Goal: Task Accomplishment & Management: Manage account settings

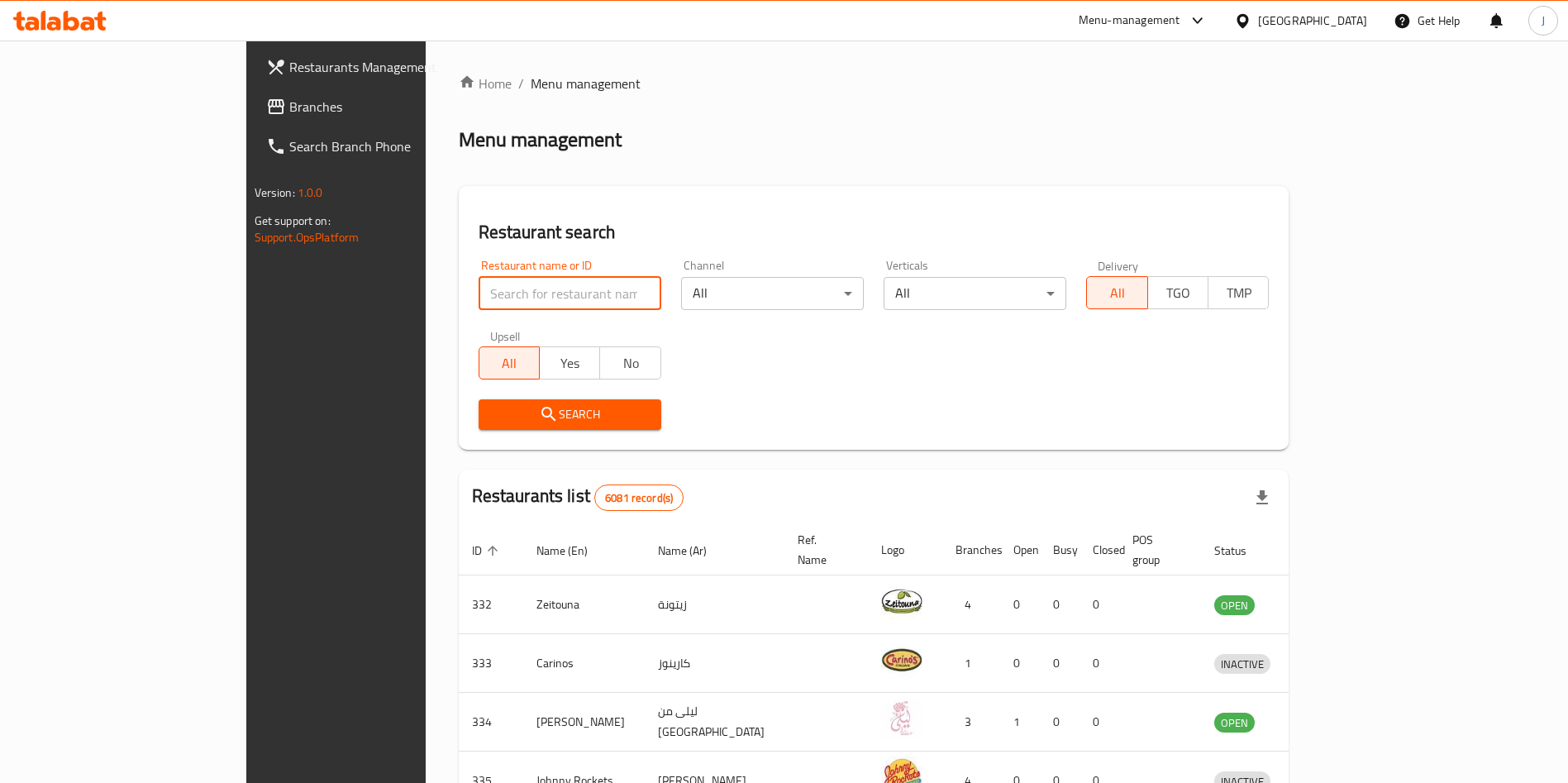
click at [554, 294] on input "search" at bounding box center [569, 294] width 183 height 33
type input "vitalia"
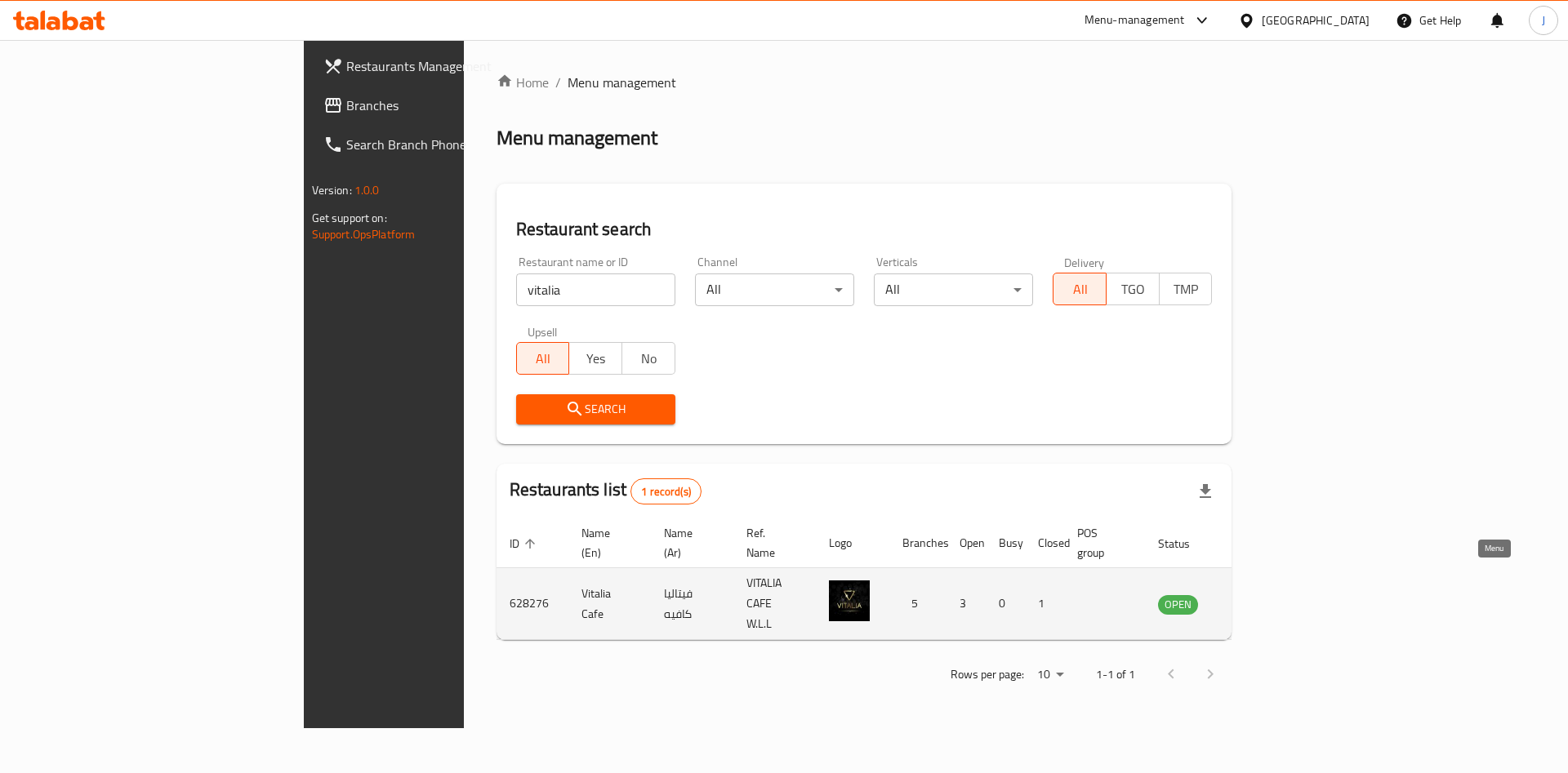
click at [1264, 594] on icon "enhanced table" at bounding box center [1254, 604] width 20 height 20
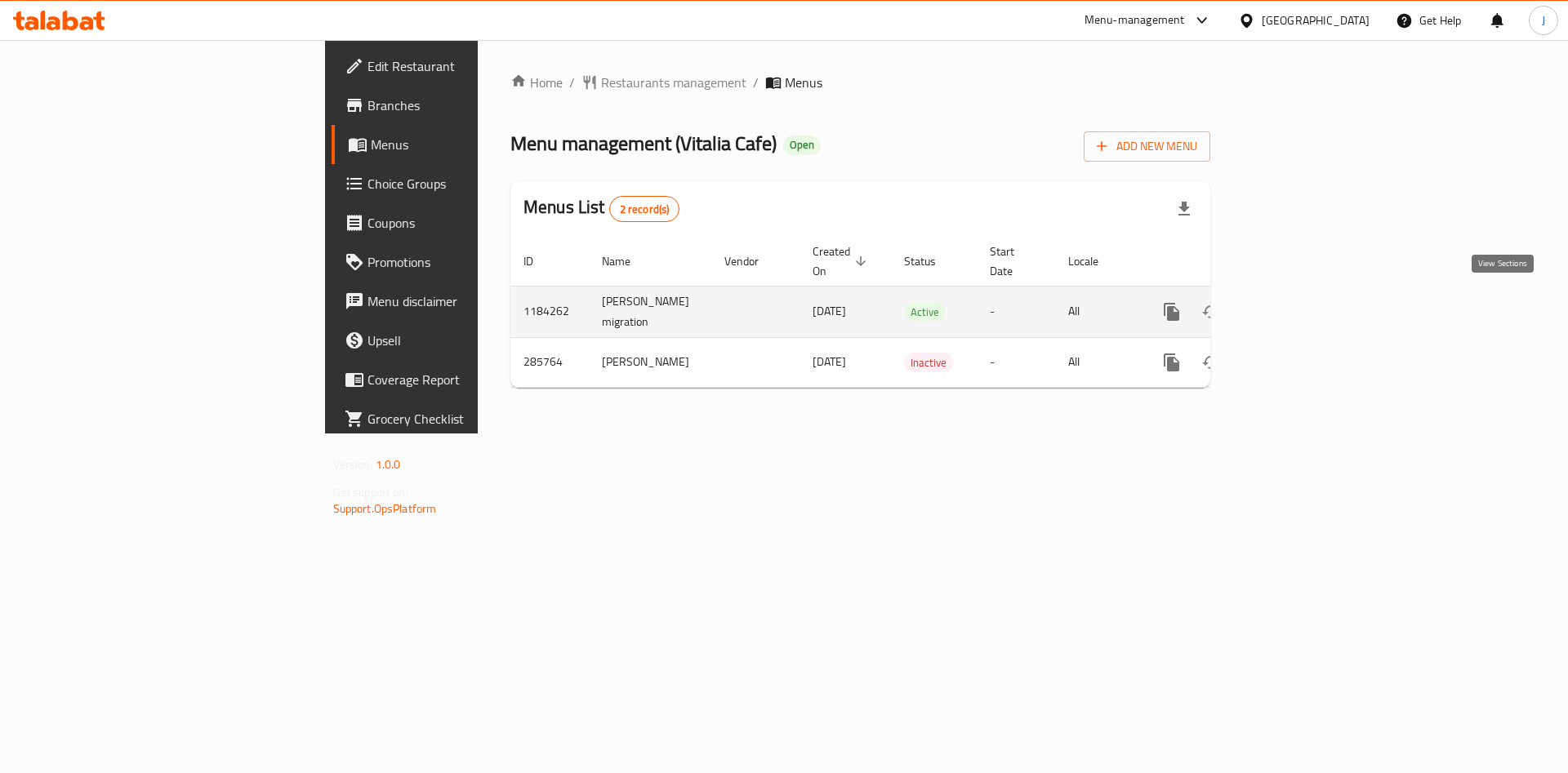
click at [1297, 305] on icon "enhanced table" at bounding box center [1289, 312] width 15 height 15
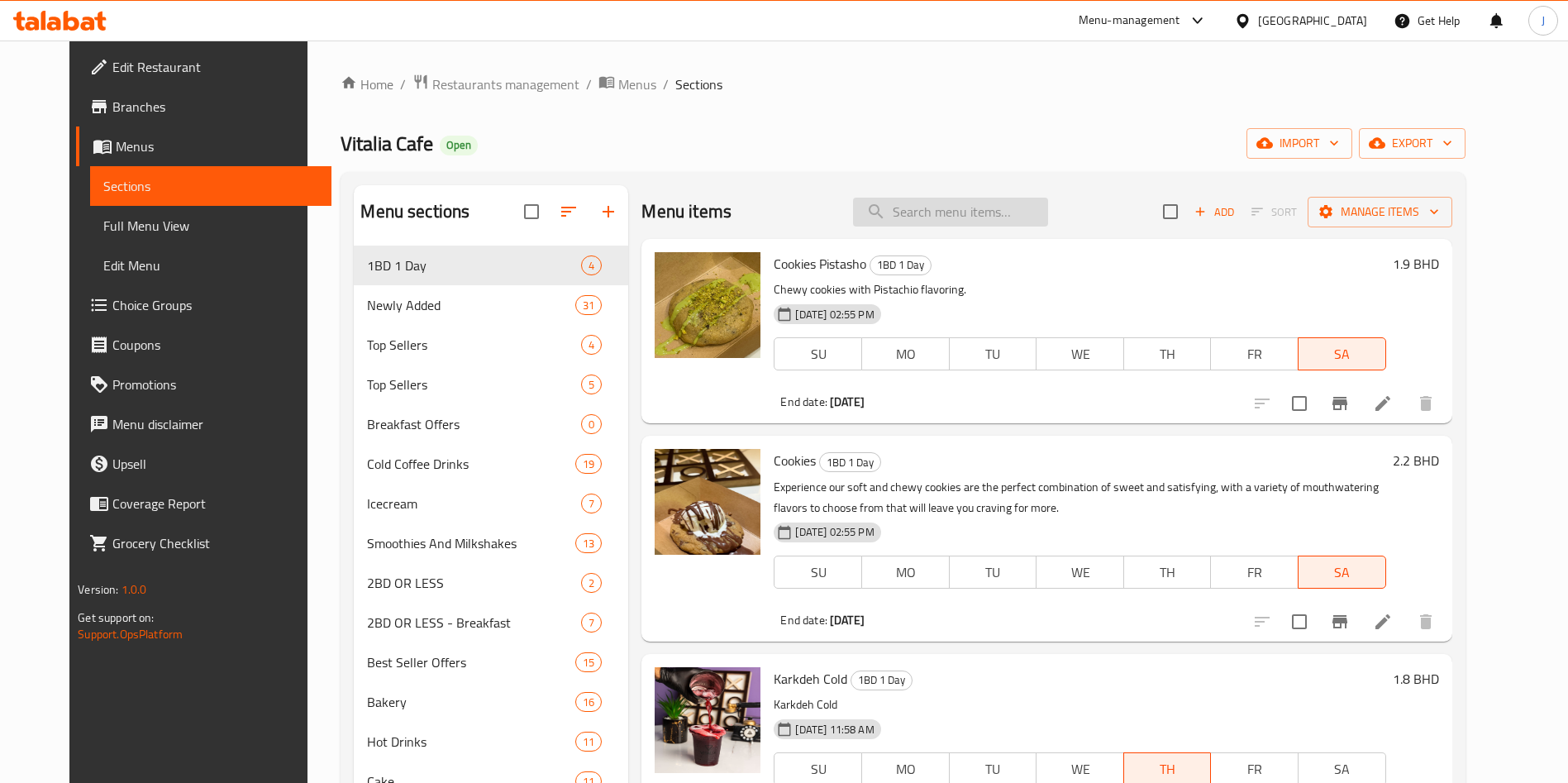
click at [1009, 208] on input "search" at bounding box center [951, 212] width 195 height 29
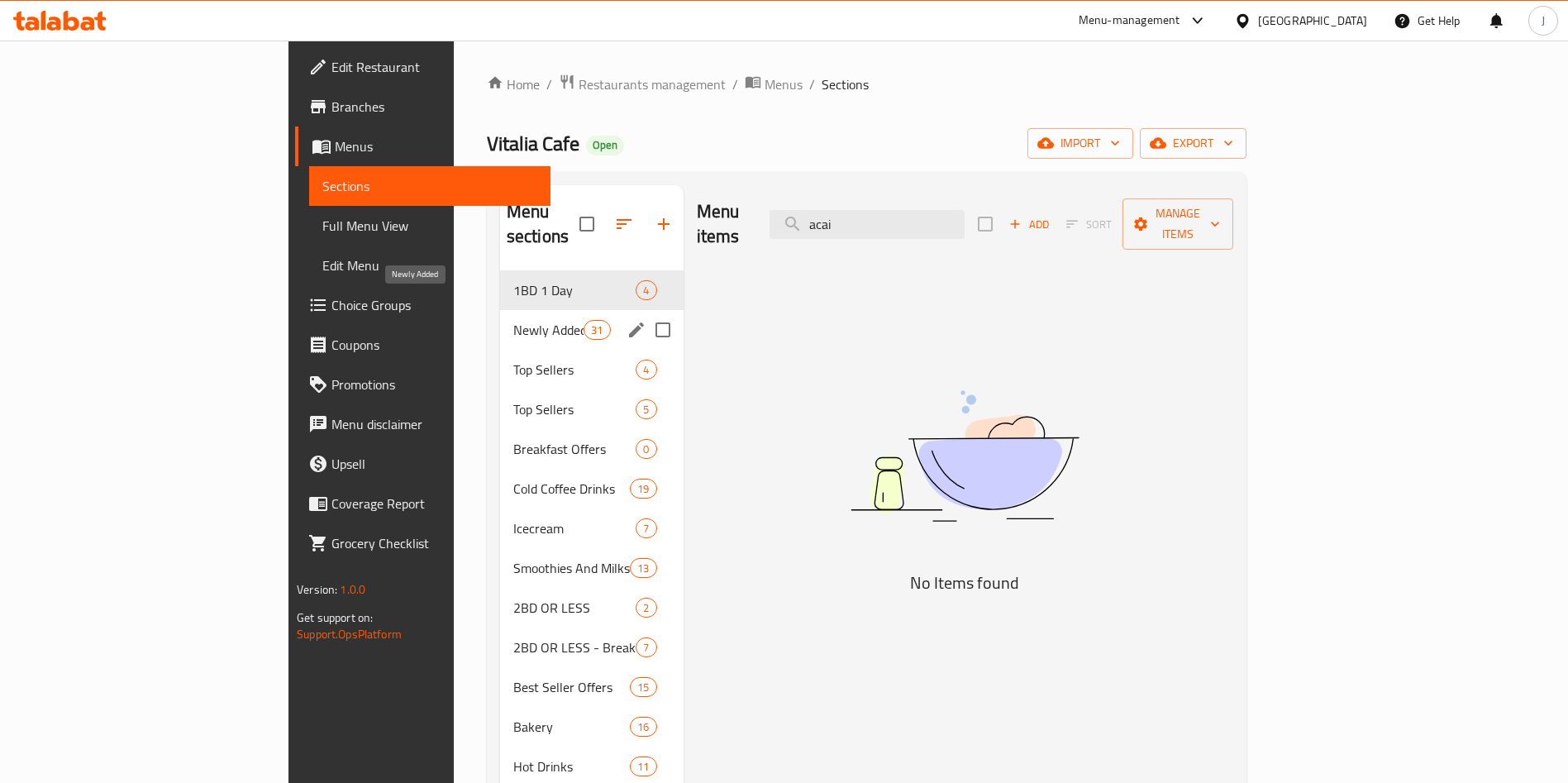
type input "acai"
click at [513, 320] on span "Newly Added" at bounding box center [548, 330] width 70 height 20
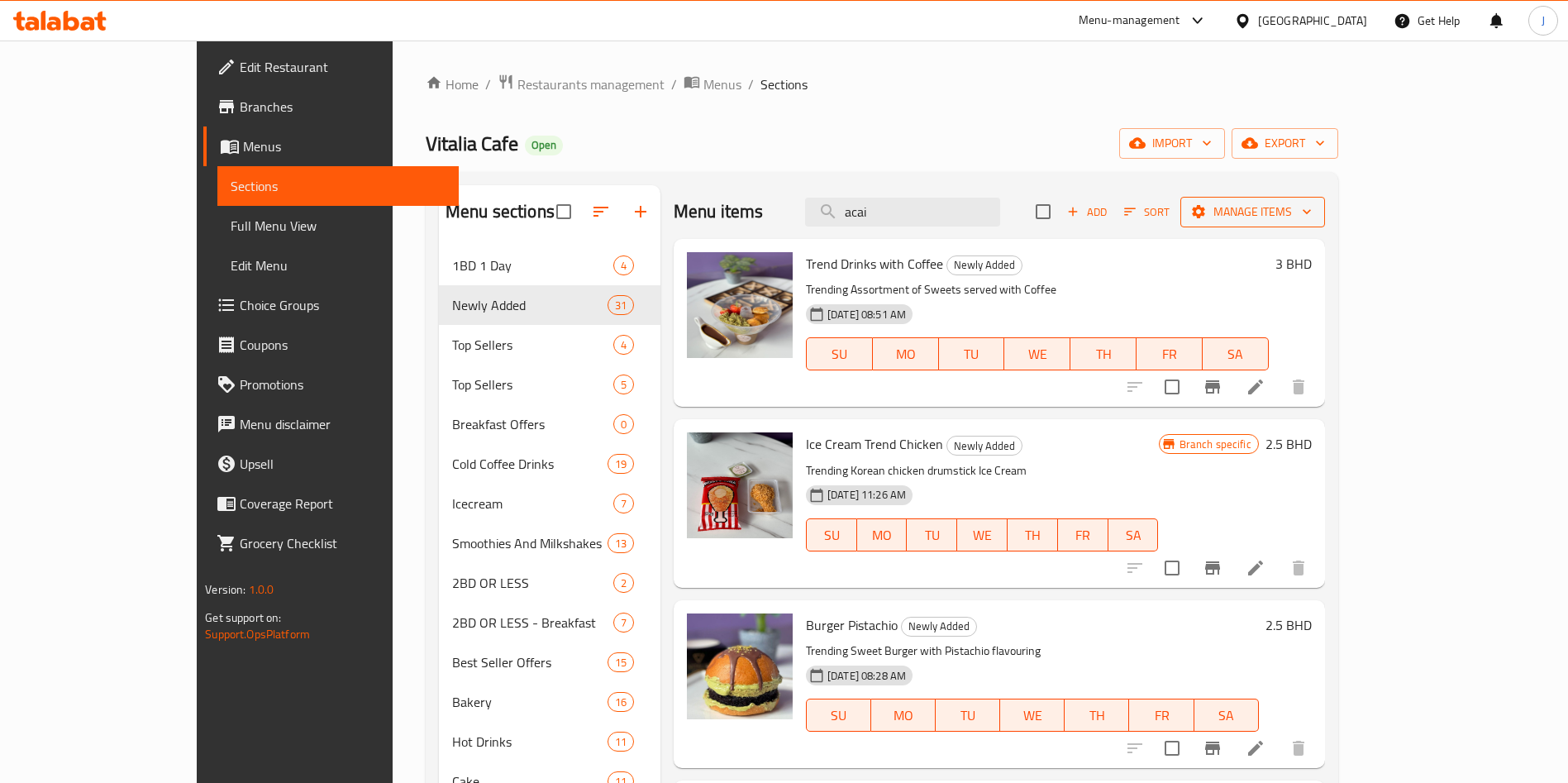
click at [1312, 213] on span "Manage items" at bounding box center [1252, 213] width 118 height 21
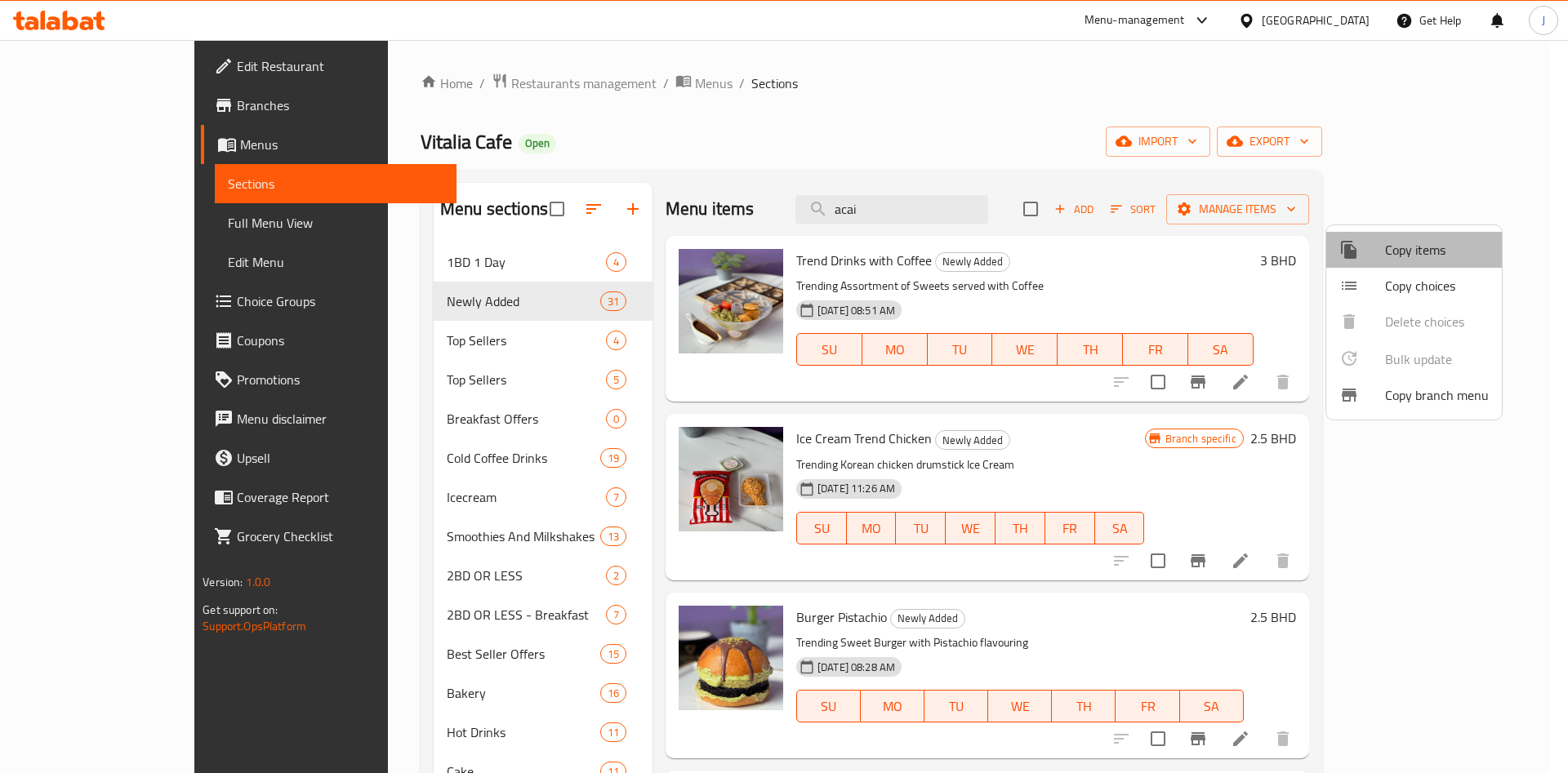
click at [1434, 244] on span "Copy items" at bounding box center [1437, 250] width 104 height 20
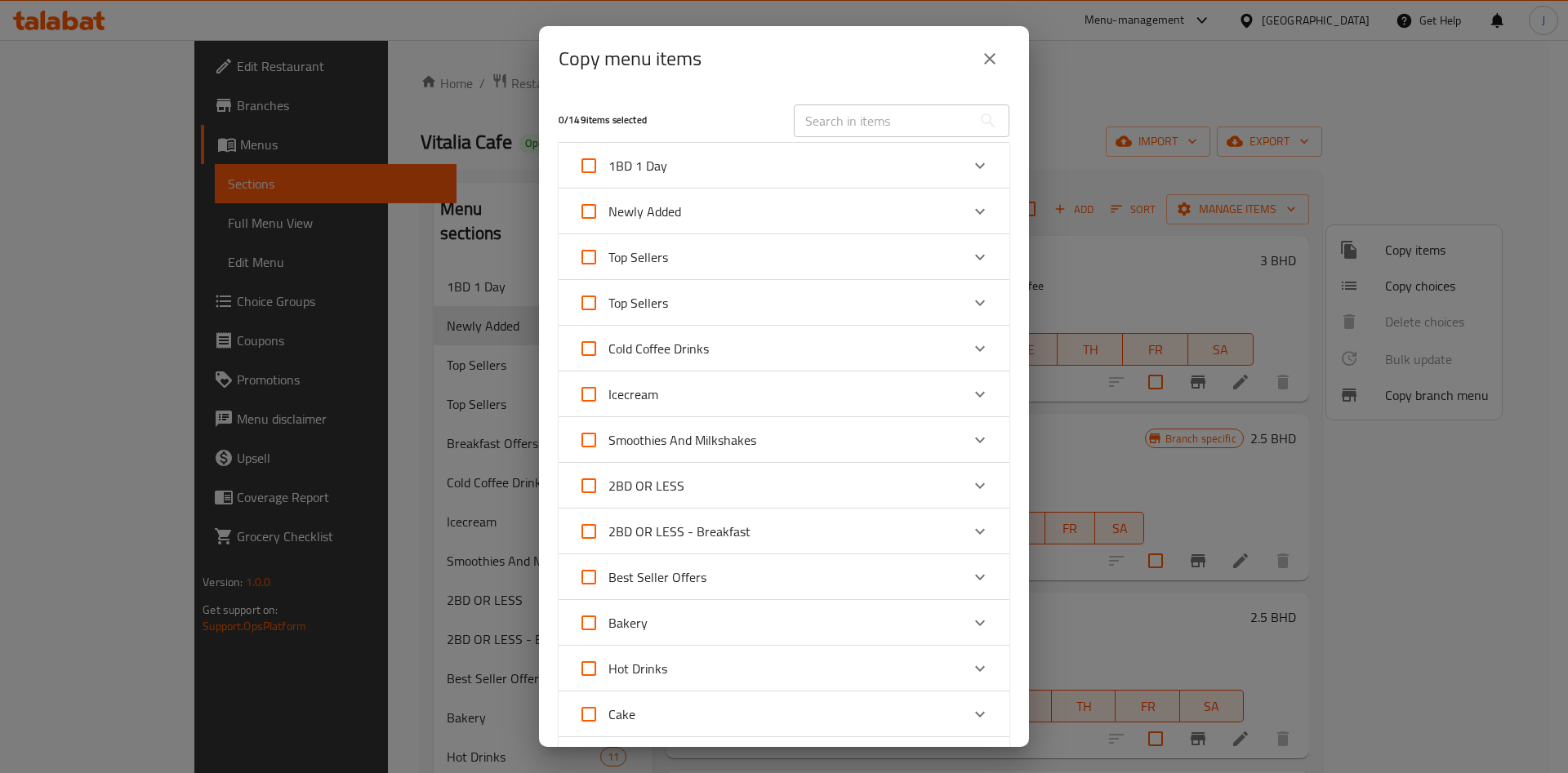
click at [741, 206] on div "Newly Added" at bounding box center [769, 211] width 382 height 39
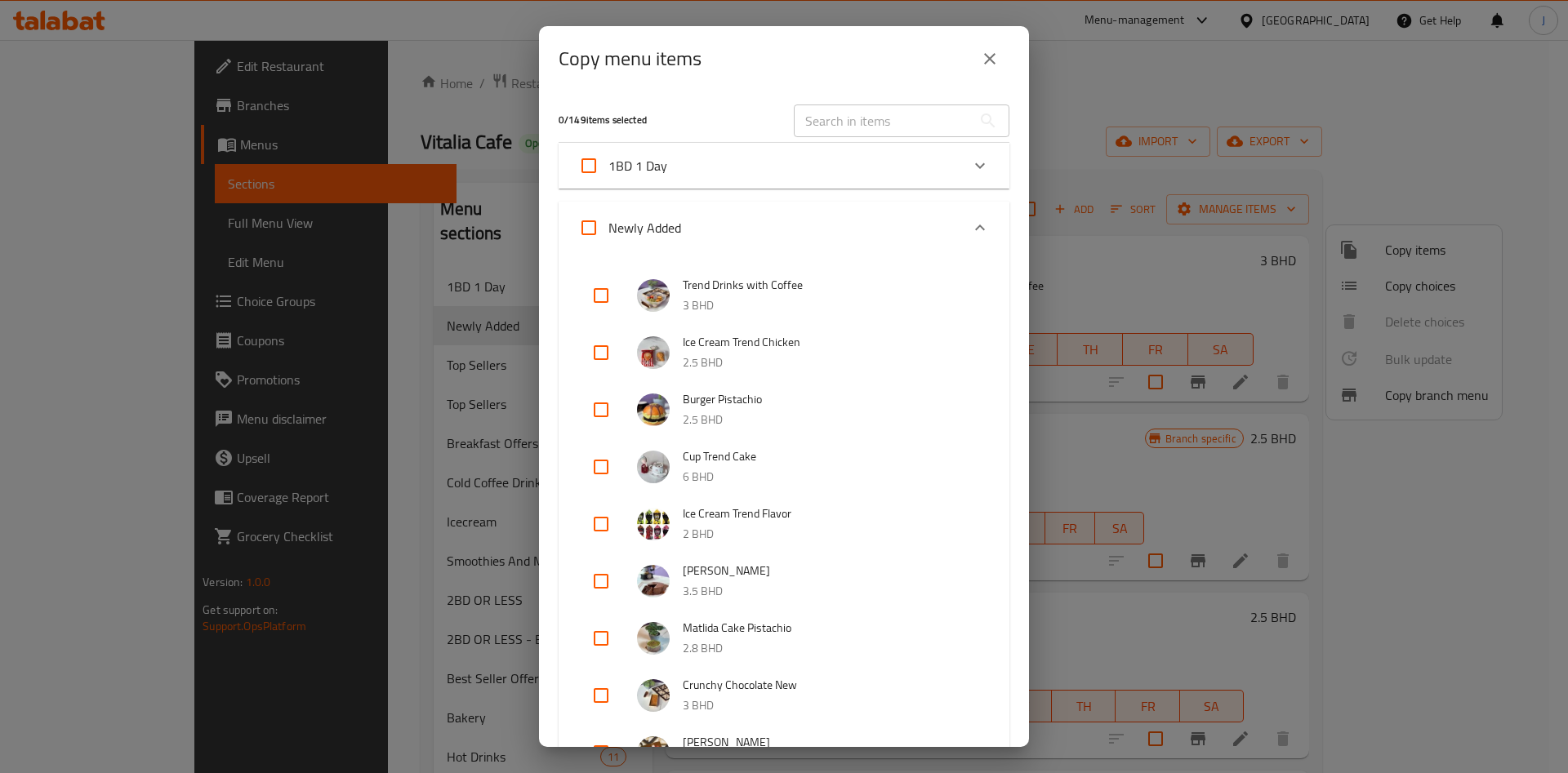
click at [592, 304] on input "checkbox" at bounding box center [600, 295] width 39 height 39
checkbox input "true"
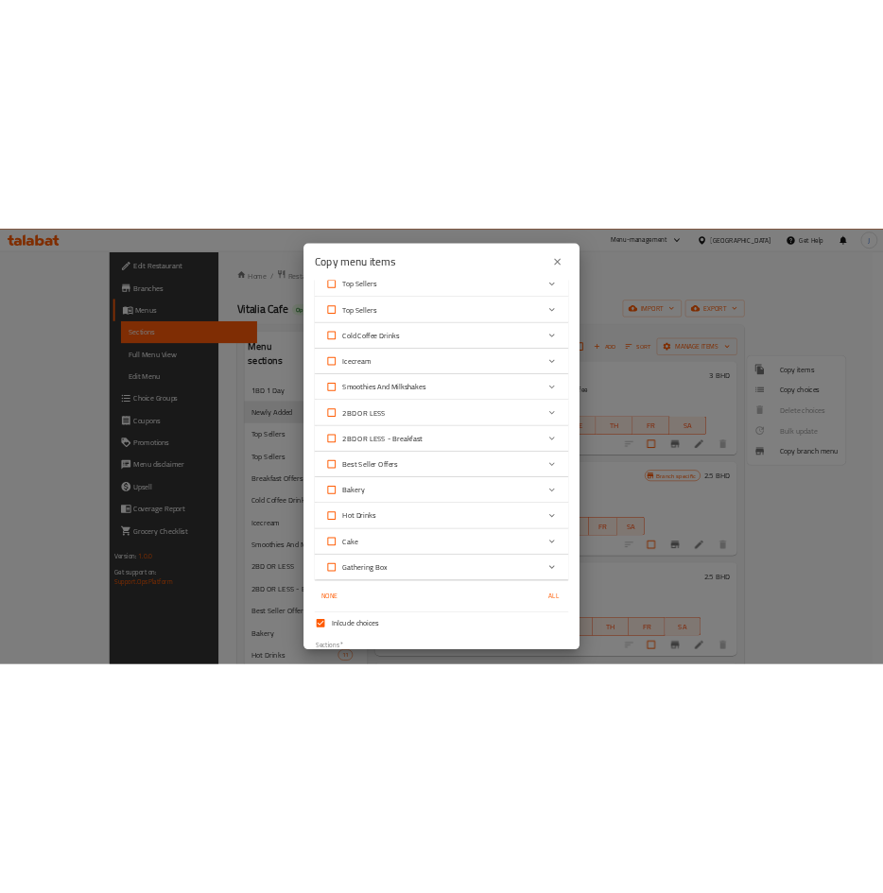
scroll to position [2448, 0]
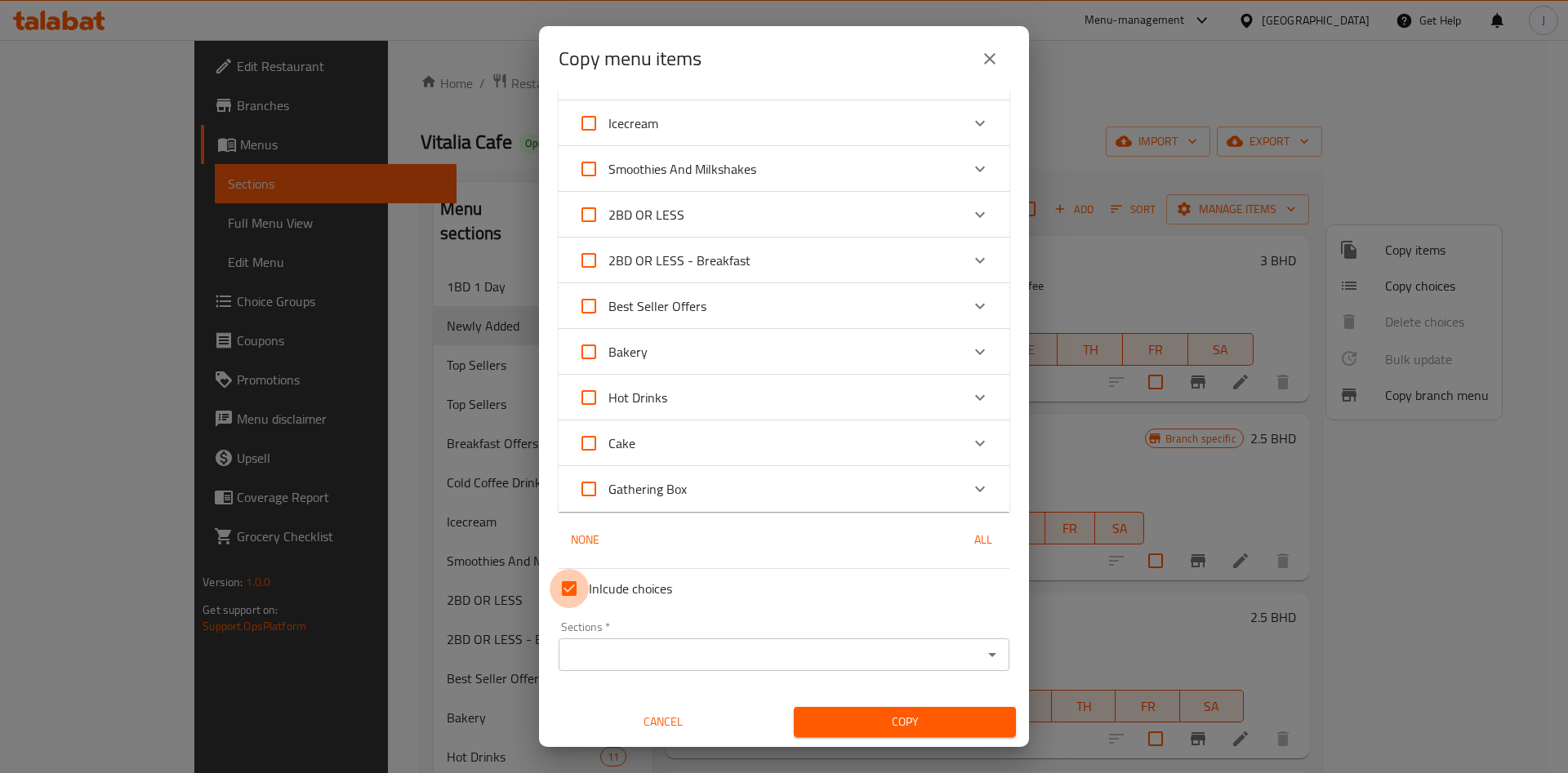
click at [573, 594] on input "Inlcude choices" at bounding box center [568, 588] width 39 height 39
checkbox input "false"
click at [982, 650] on icon "Open" at bounding box center [992, 655] width 20 height 20
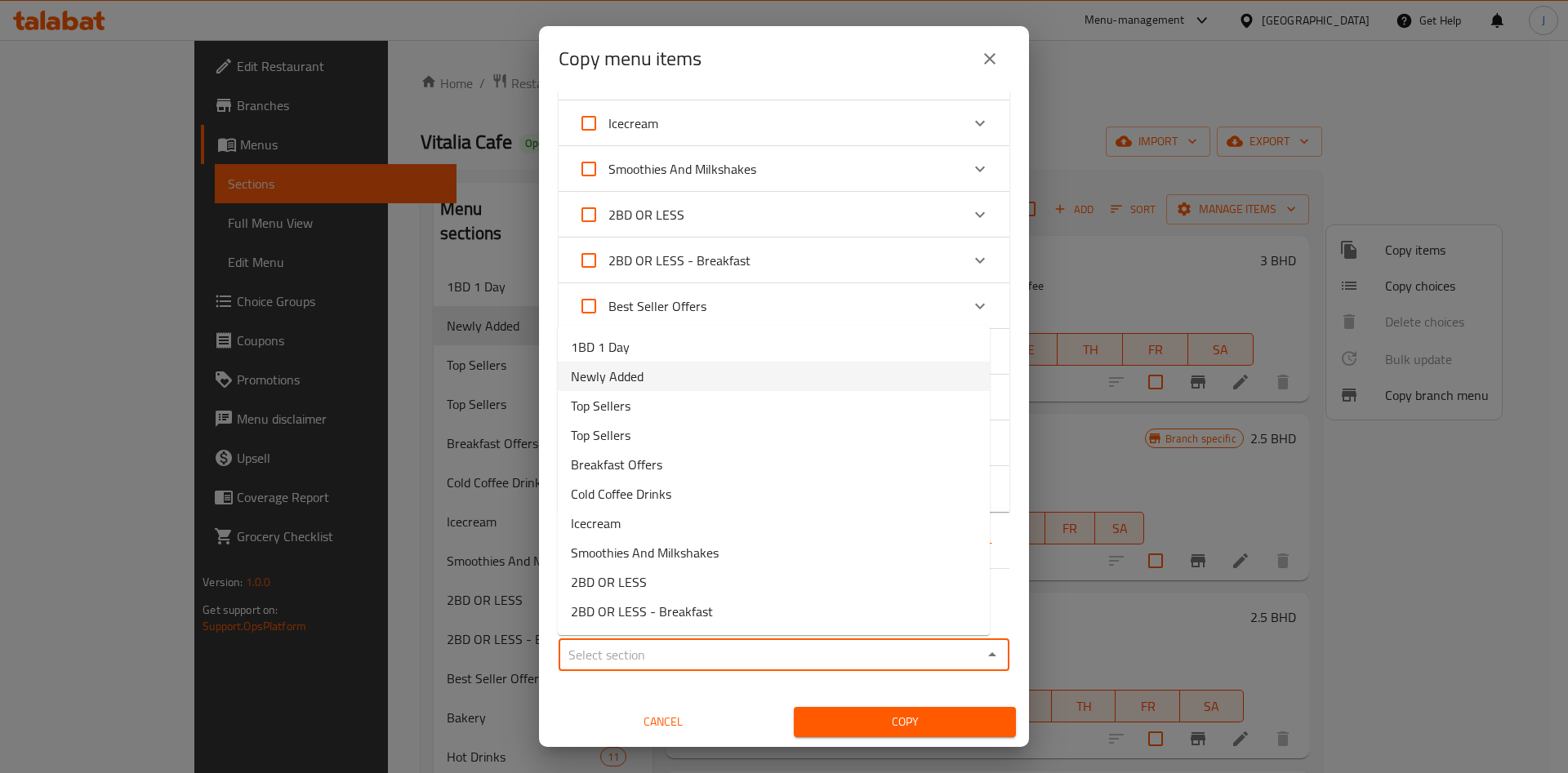
click at [820, 381] on li "Newly Added" at bounding box center [774, 377] width 432 height 29
type input "Newly Added"
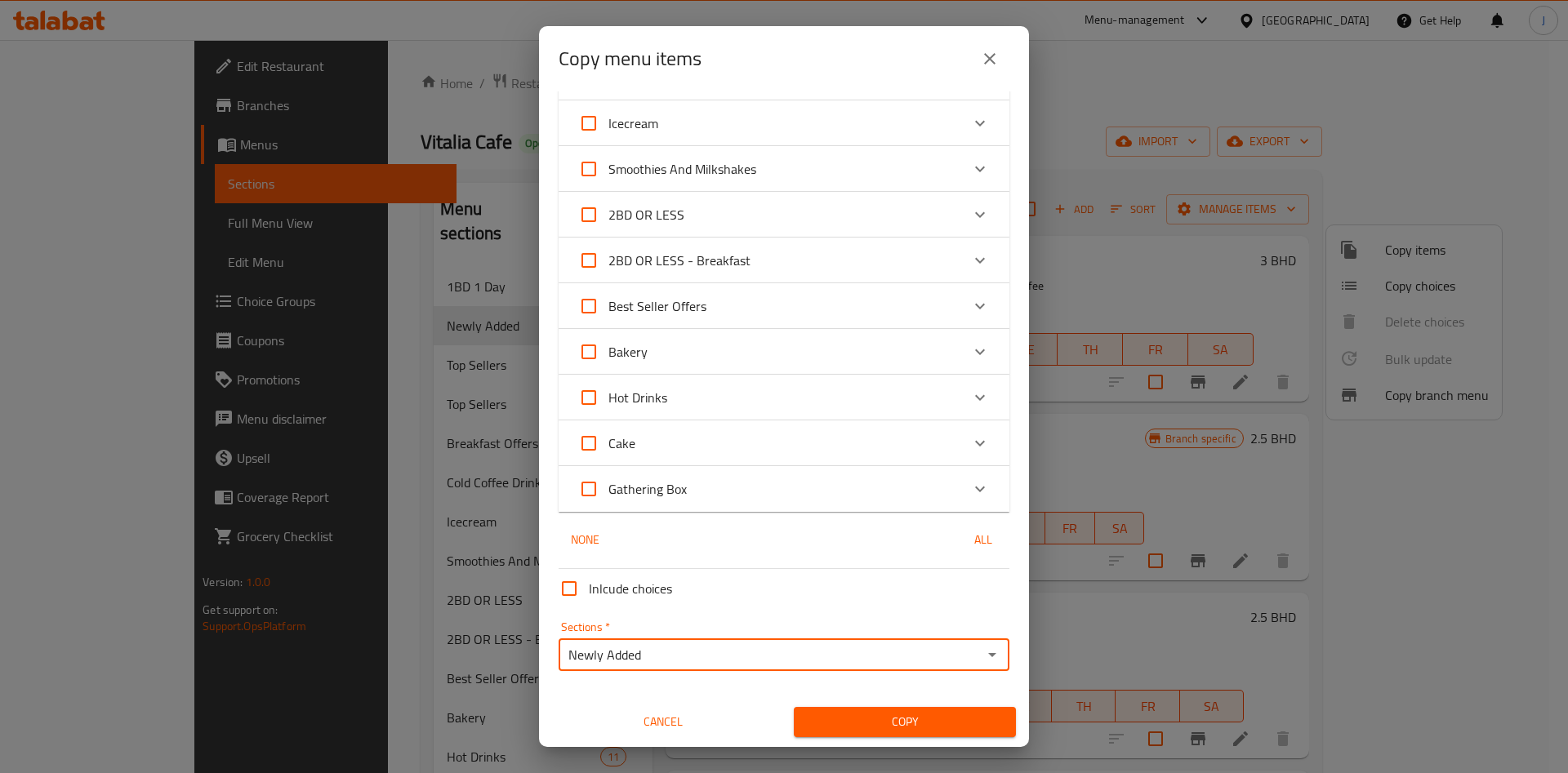
click at [916, 725] on span "Copy" at bounding box center [905, 722] width 196 height 21
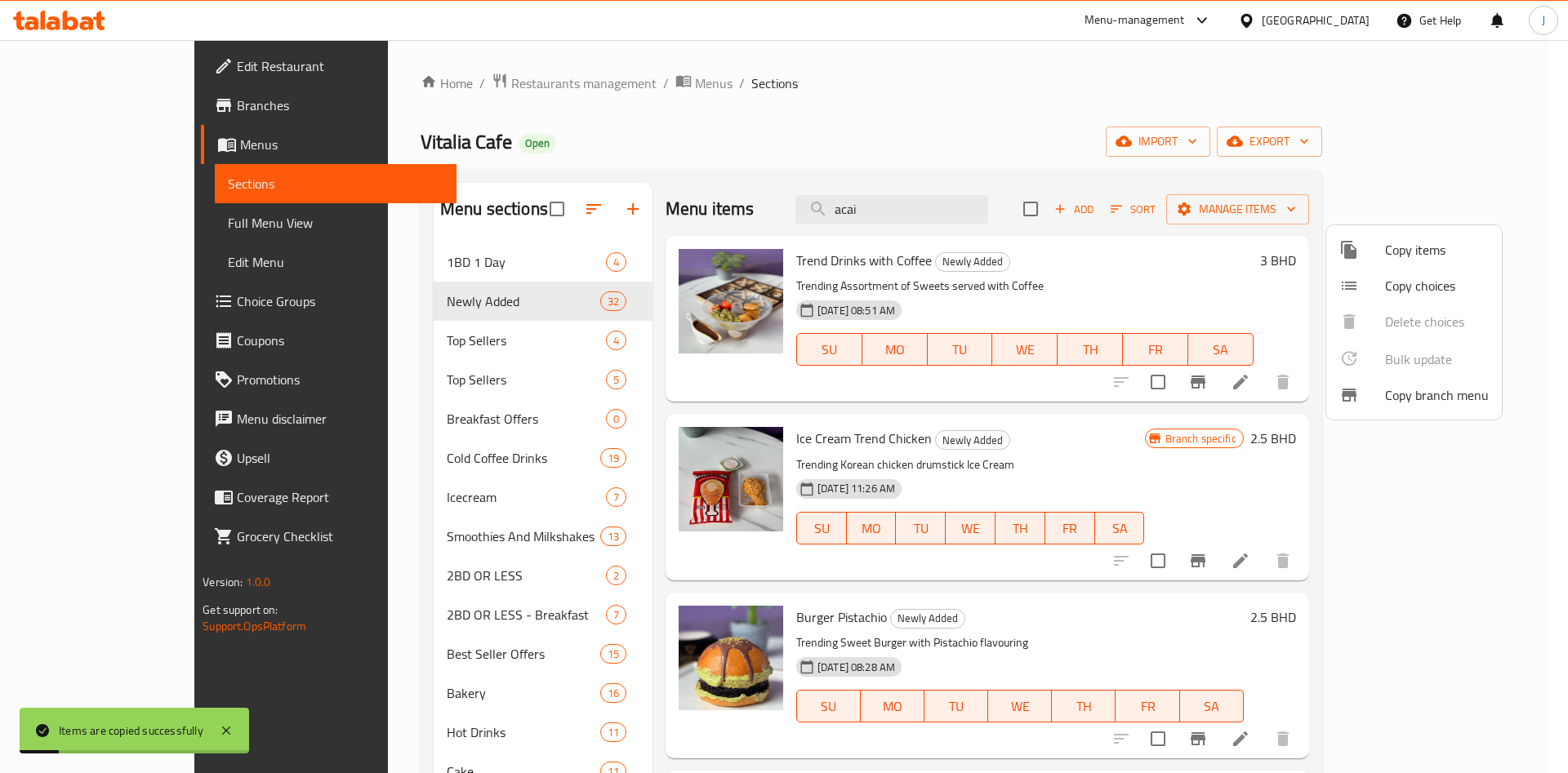
click at [1139, 278] on div at bounding box center [784, 386] width 1568 height 773
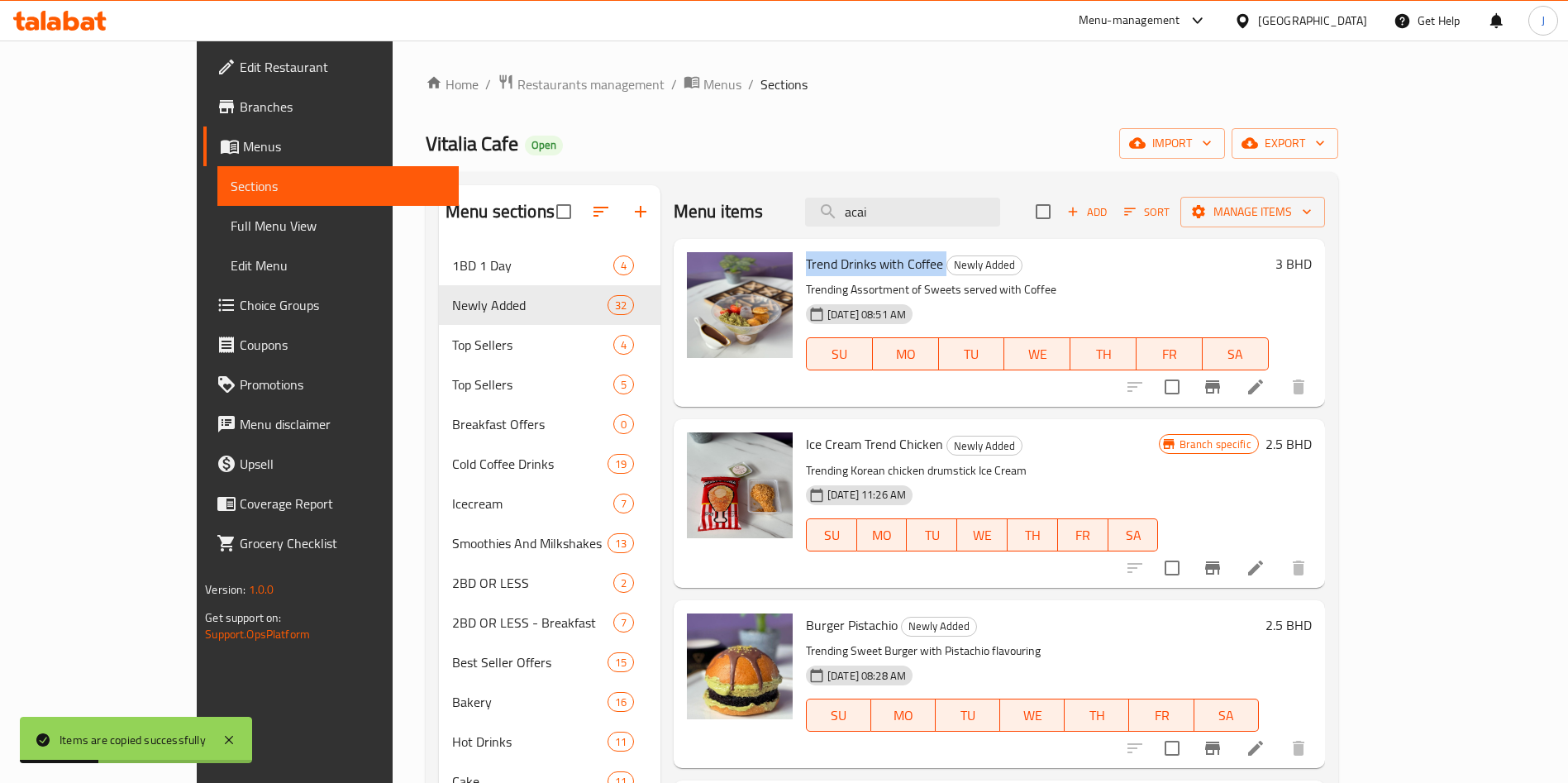
drag, startPoint x: 759, startPoint y: 262, endPoint x: 899, endPoint y: 268, distance: 140.1
click at [899, 268] on h6 "Trend Drinks with Coffee Newly Added" at bounding box center [1037, 263] width 463 height 23
copy h6 "Trend Drinks with Coffee"
click at [974, 210] on input "acai" at bounding box center [902, 212] width 195 height 29
paste input "Trend Drinks with Coffee"
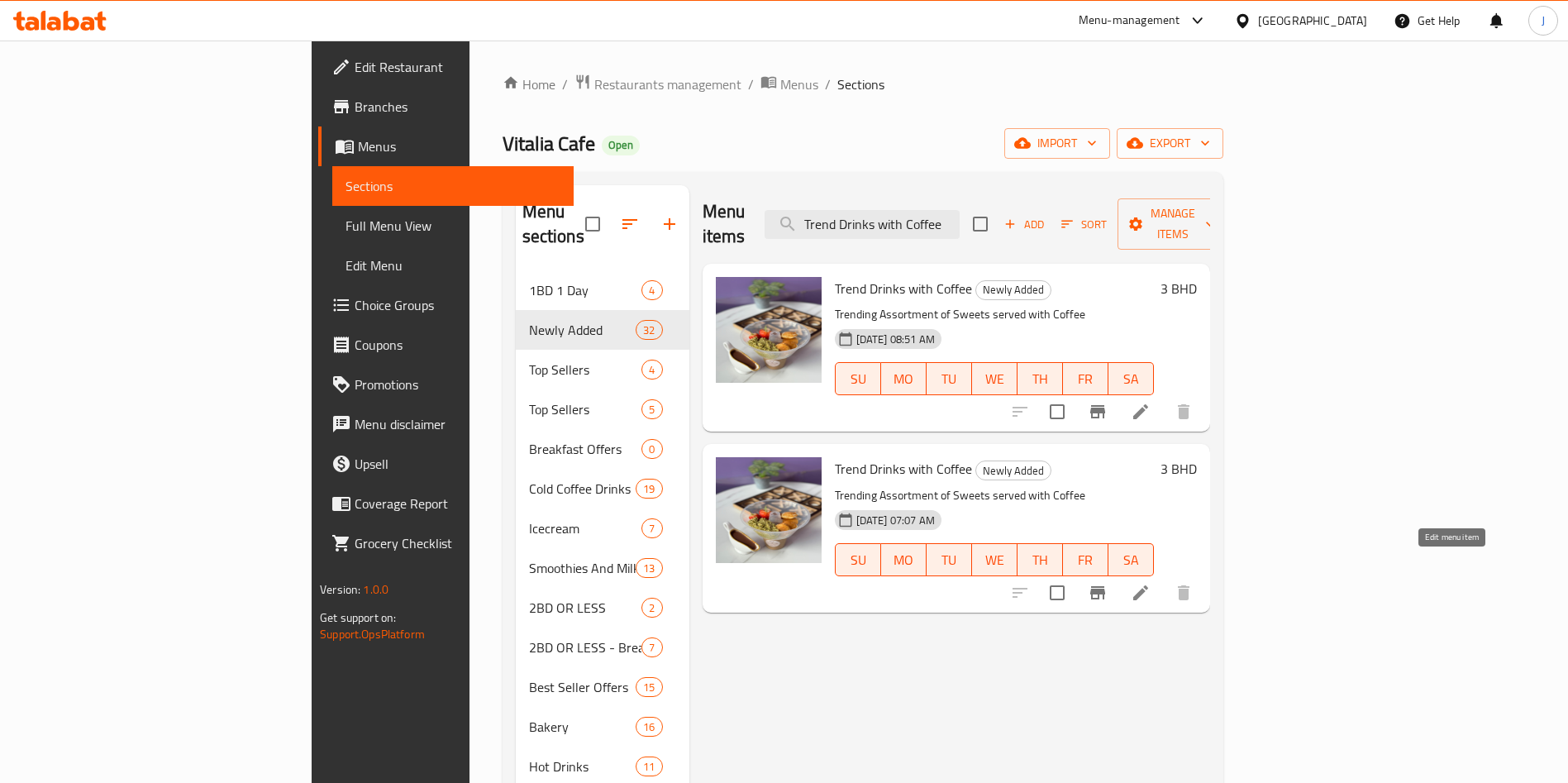
type input "Trend Drinks with Coffee"
click at [1151, 583] on icon at bounding box center [1140, 592] width 20 height 20
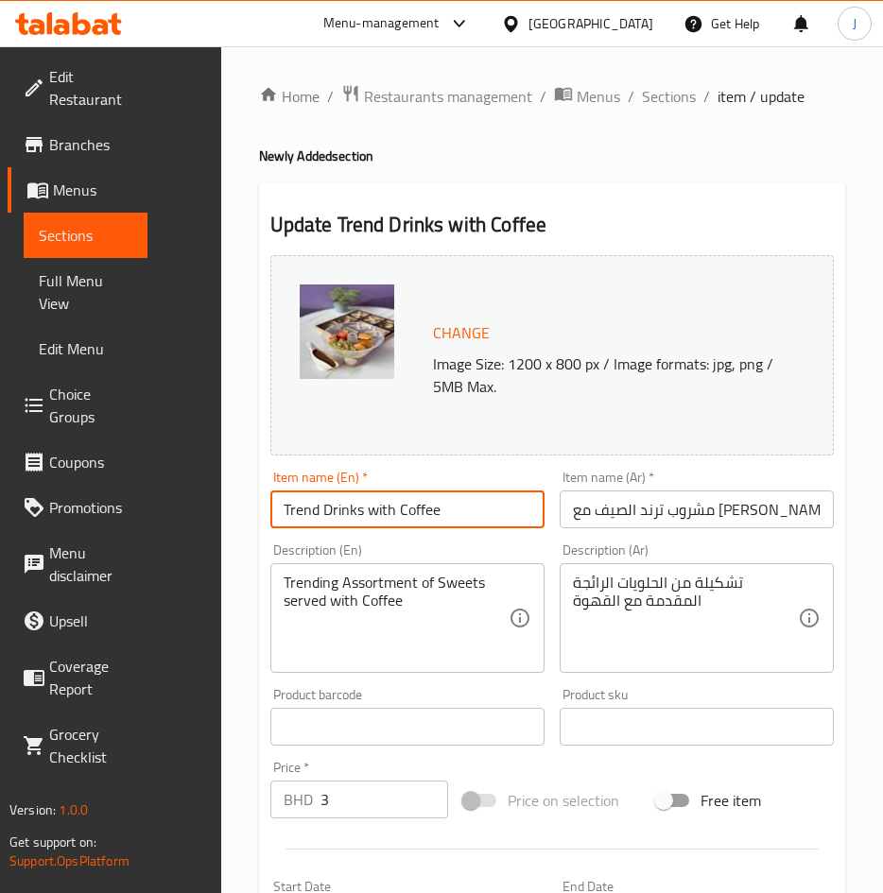
drag, startPoint x: 478, startPoint y: 510, endPoint x: 478, endPoint y: 521, distance: 11.3
click at [476, 510] on input "Trend Drinks with Coffee" at bounding box center [407, 510] width 274 height 38
paste input "Healthy smoothie acai"
type input "Healthy Acai Smoothie"
click at [701, 516] on input "مشروب ترند الصيف مع [PERSON_NAME]" at bounding box center [697, 510] width 274 height 38
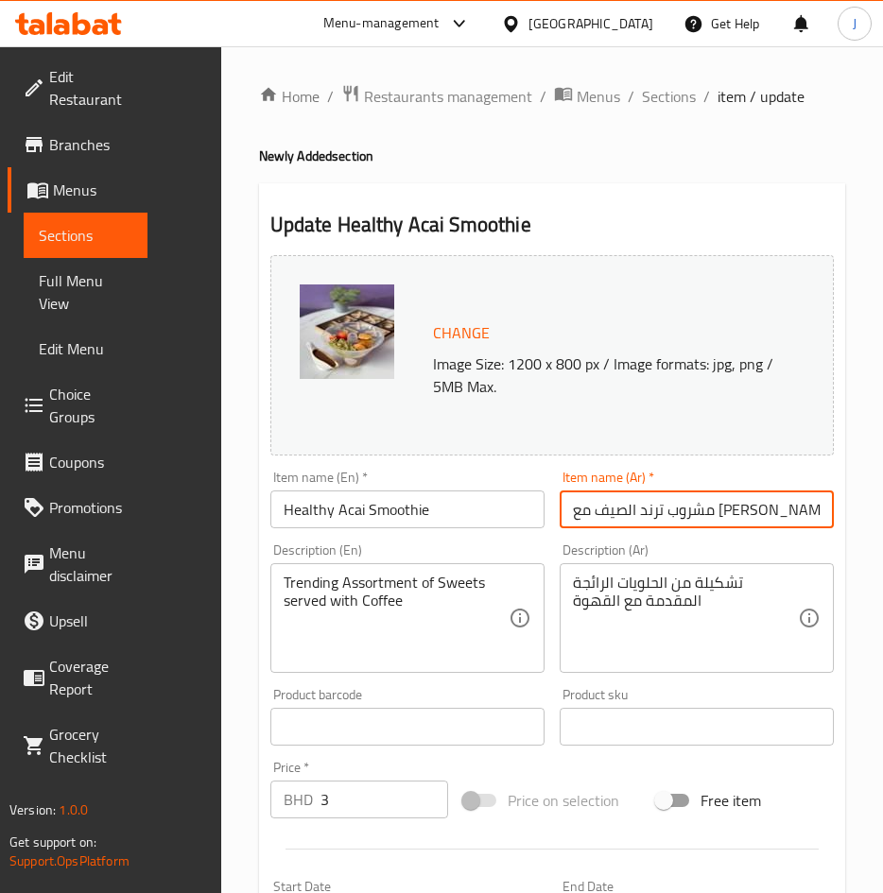
paste input "سموثي أساي الصح"
type input "سموثي أساي الصحي"
drag, startPoint x: 418, startPoint y: 604, endPoint x: 429, endPoint y: 615, distance: 15.4
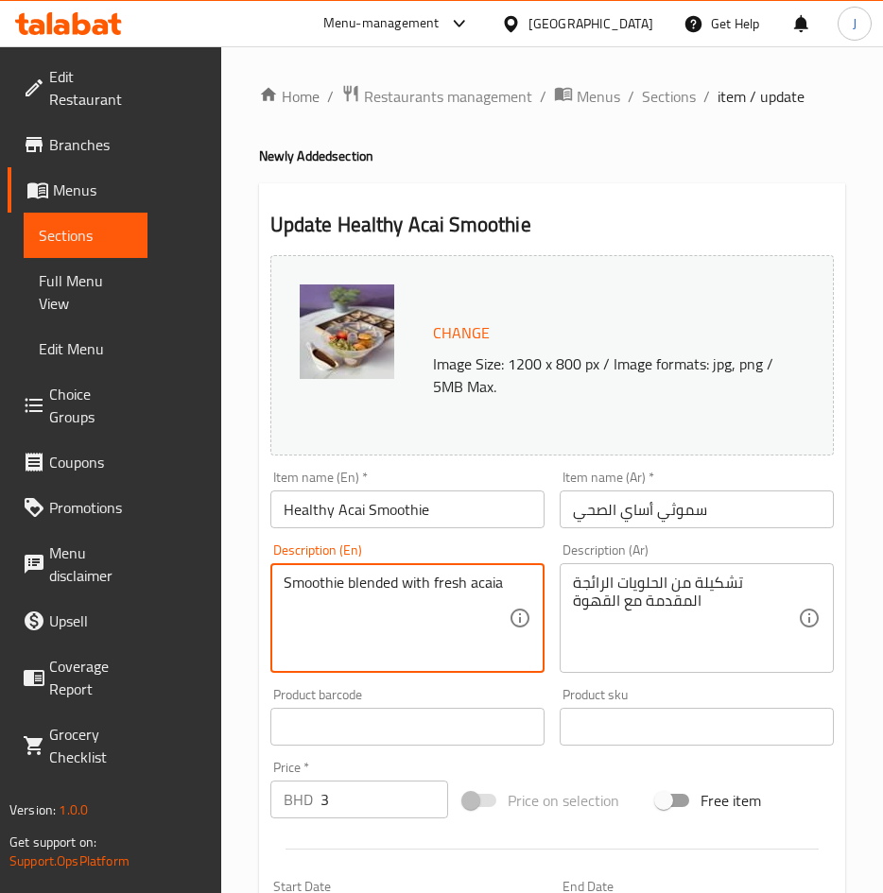
paste textarea "a nutrient-rich blend of Amazonian acai berries—which have a unique flavor prof…"
type textarea "Nutrient rich blended drink of Acai."
drag, startPoint x: 717, startPoint y: 599, endPoint x: 707, endPoint y: 598, distance: 9.5
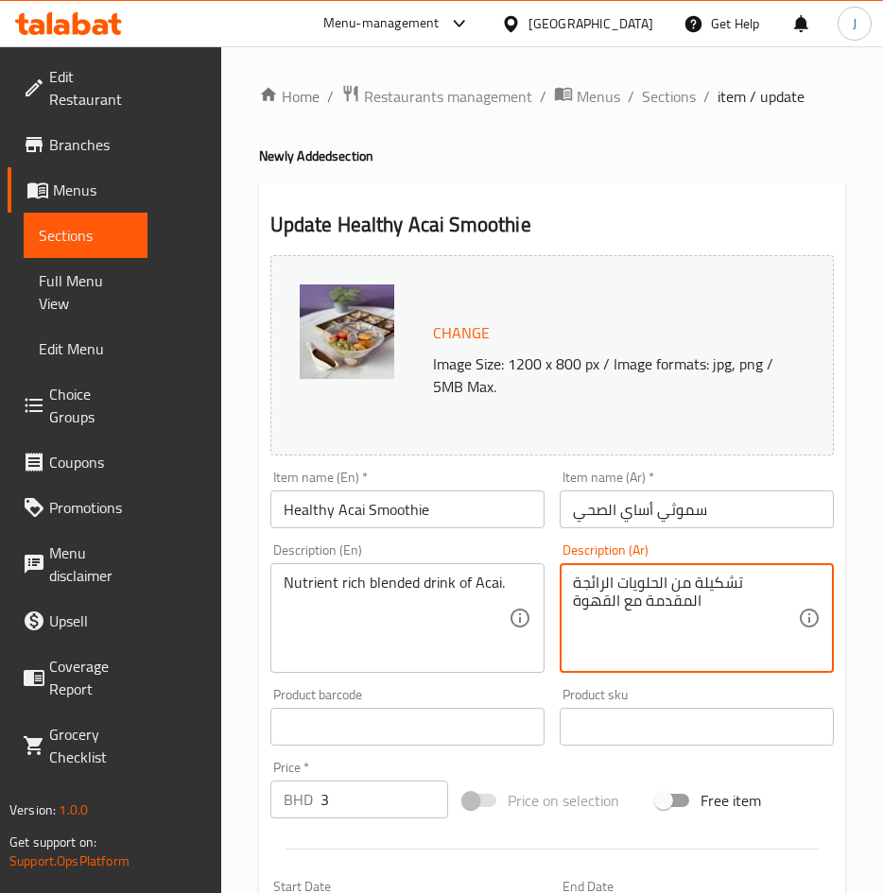
paste textarea "شروب أساي المخلوط الغني بالعناصر الغذائية."
type textarea "تشمشروب أساي المخلوط الغني بالعناصر الغذائية."
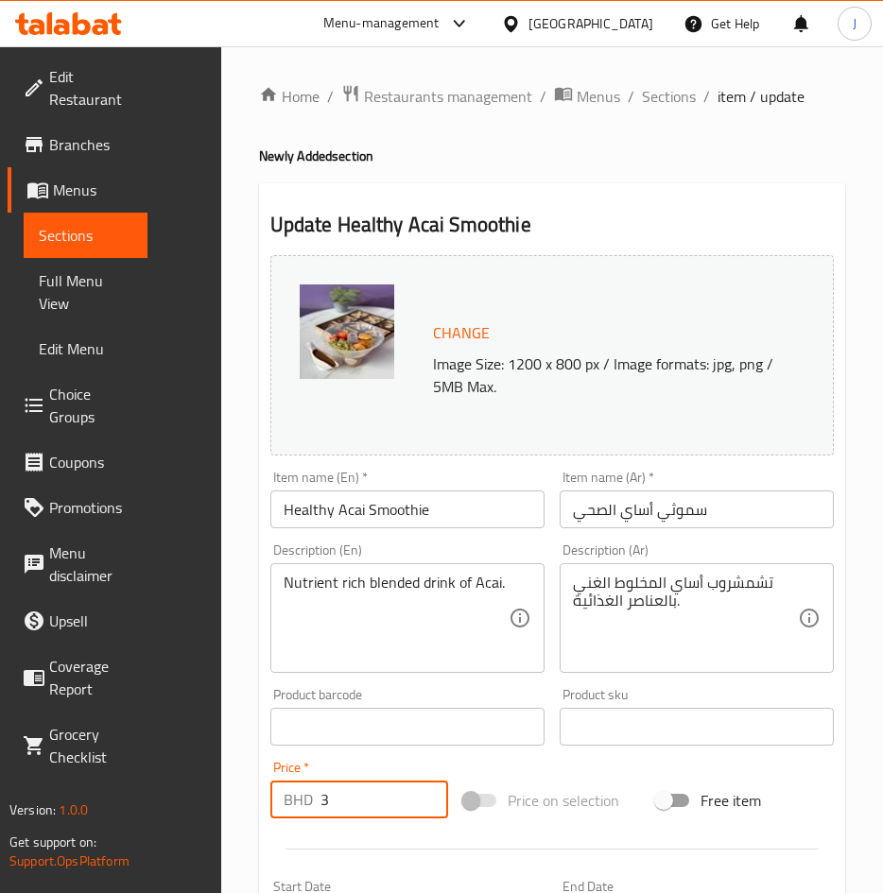
drag, startPoint x: 347, startPoint y: 799, endPoint x: 274, endPoint y: 784, distance: 74.3
click at [279, 788] on div "BHD 3 Price *" at bounding box center [359, 800] width 178 height 38
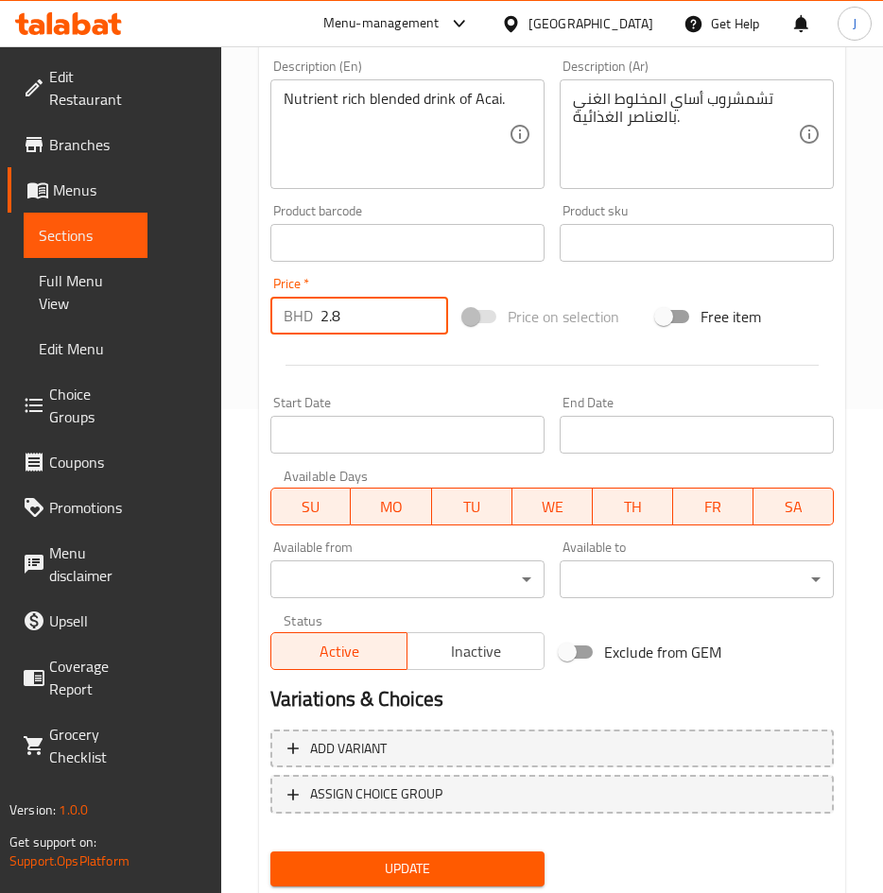
scroll to position [542, 0]
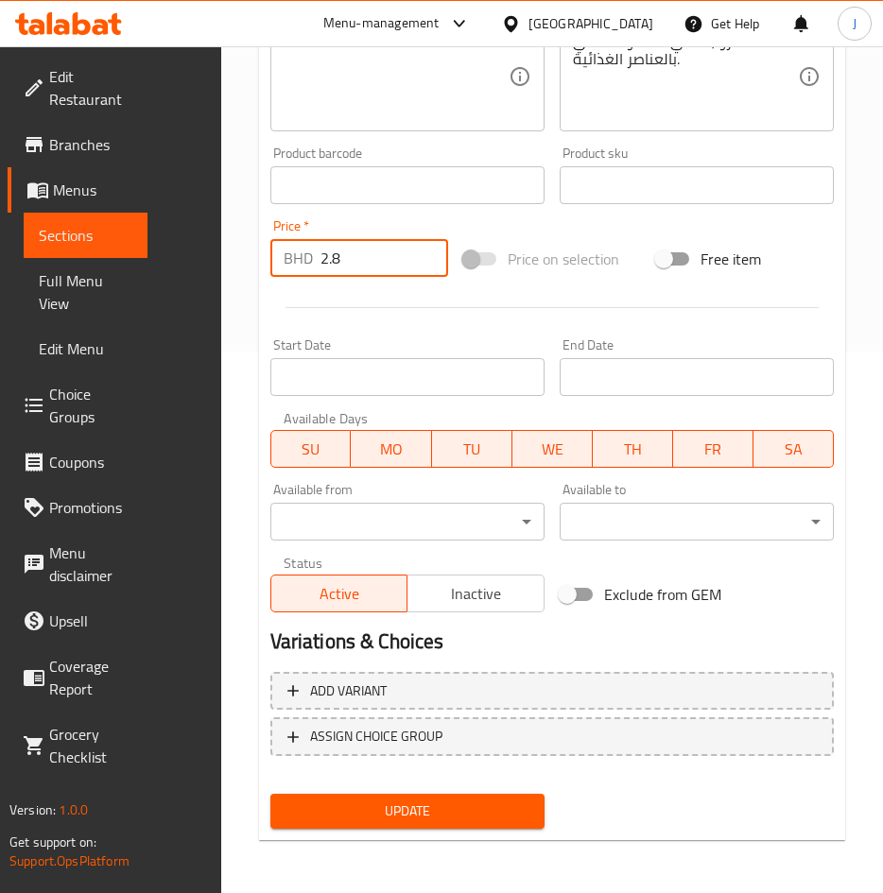
type input "2.8"
click at [412, 809] on span "Update" at bounding box center [408, 812] width 244 height 24
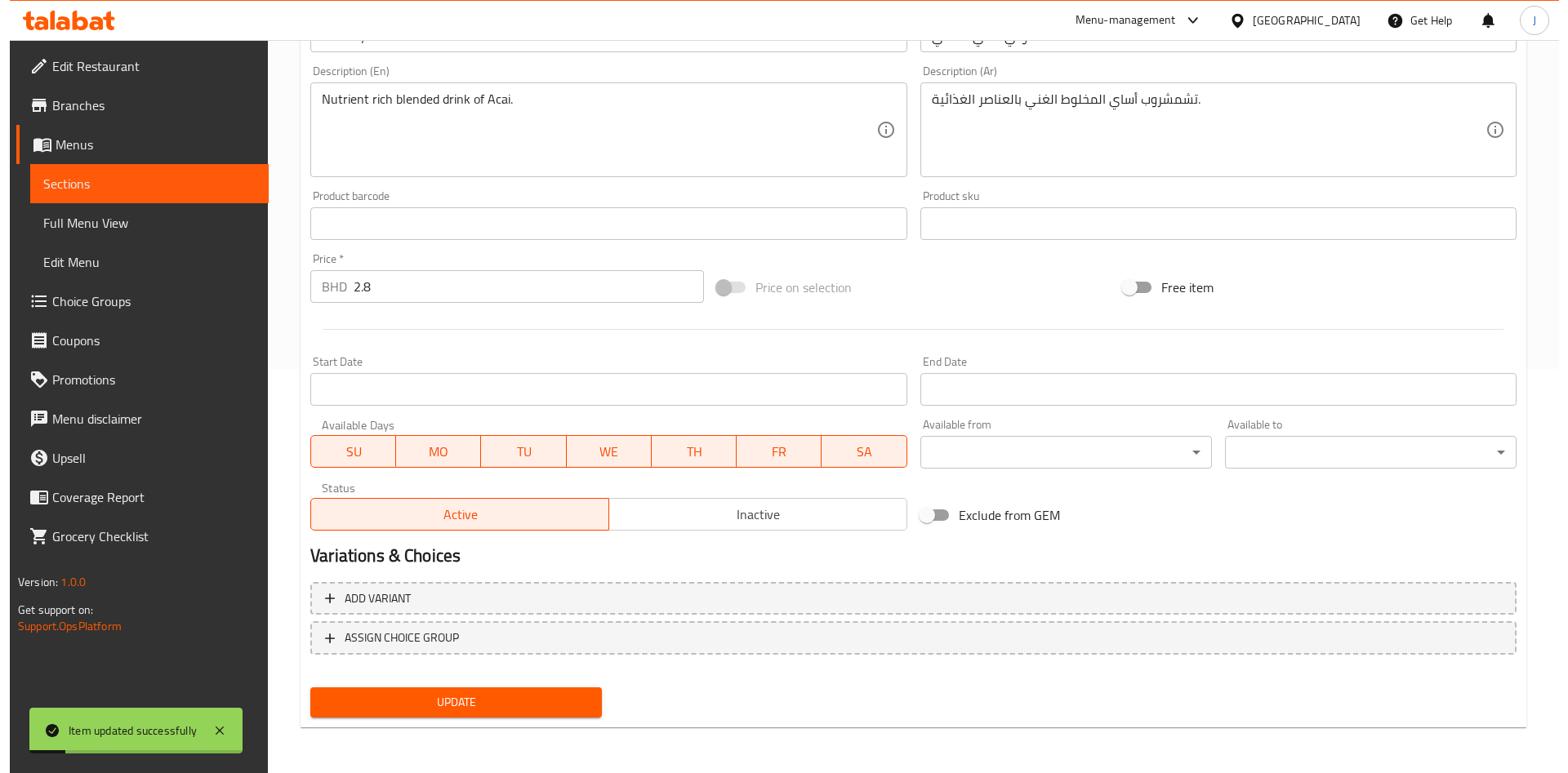
scroll to position [0, 0]
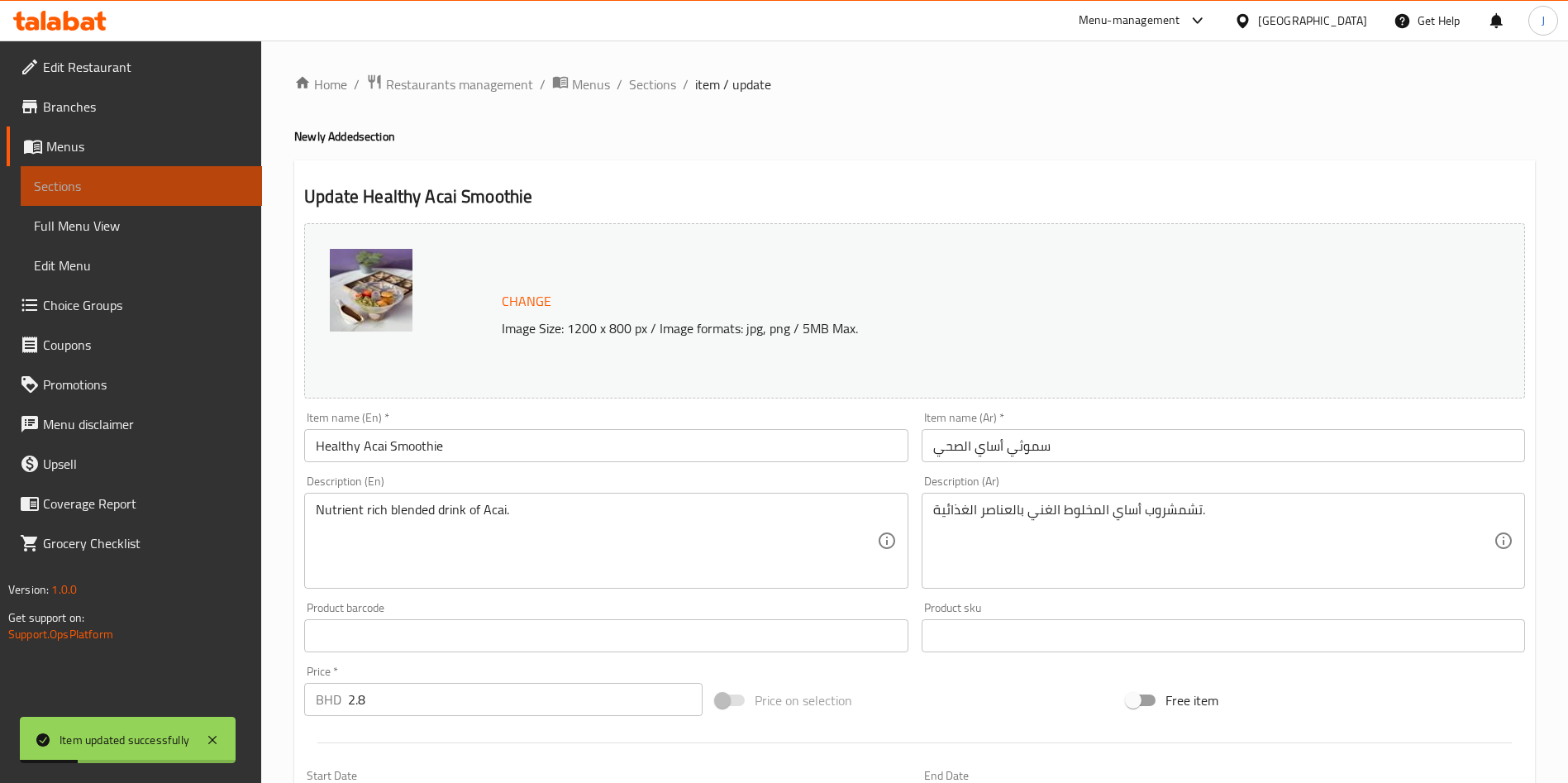
click at [70, 178] on span "Sections" at bounding box center [142, 185] width 215 height 20
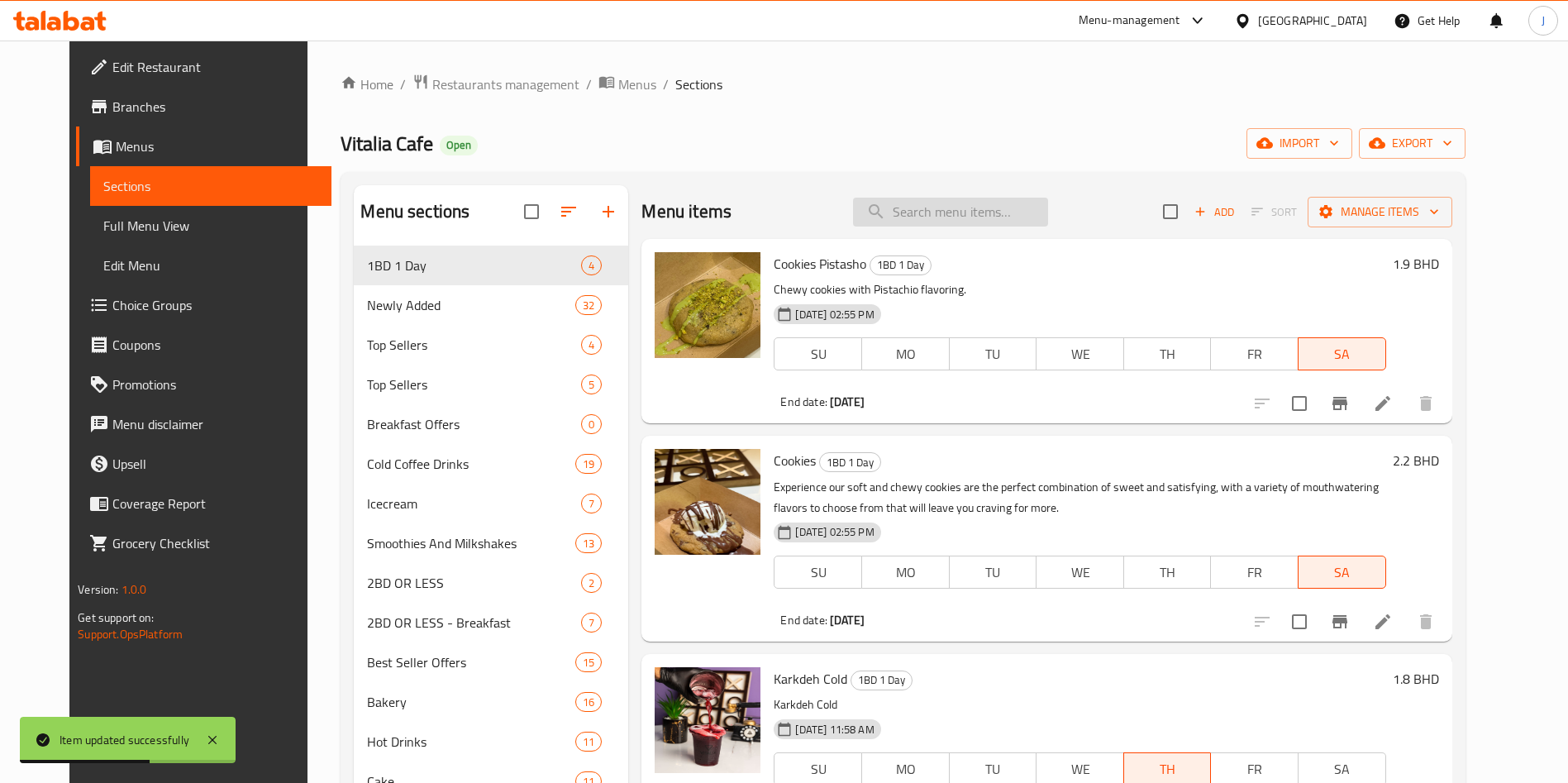
click at [939, 218] on input "search" at bounding box center [951, 212] width 195 height 29
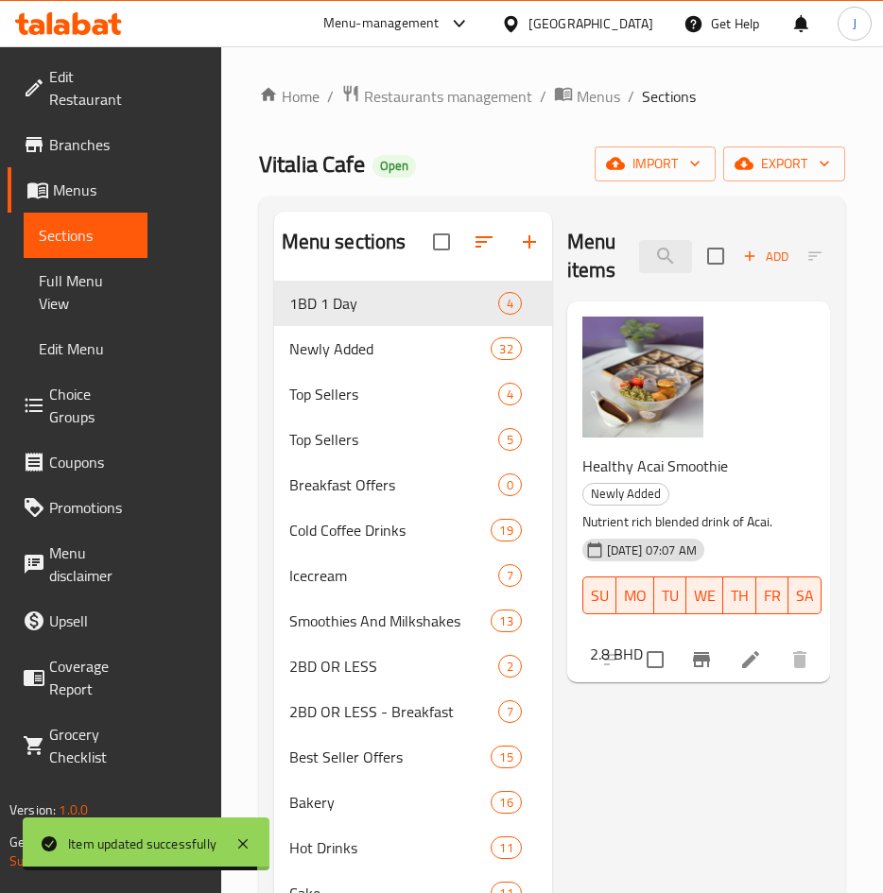
type input "acai"
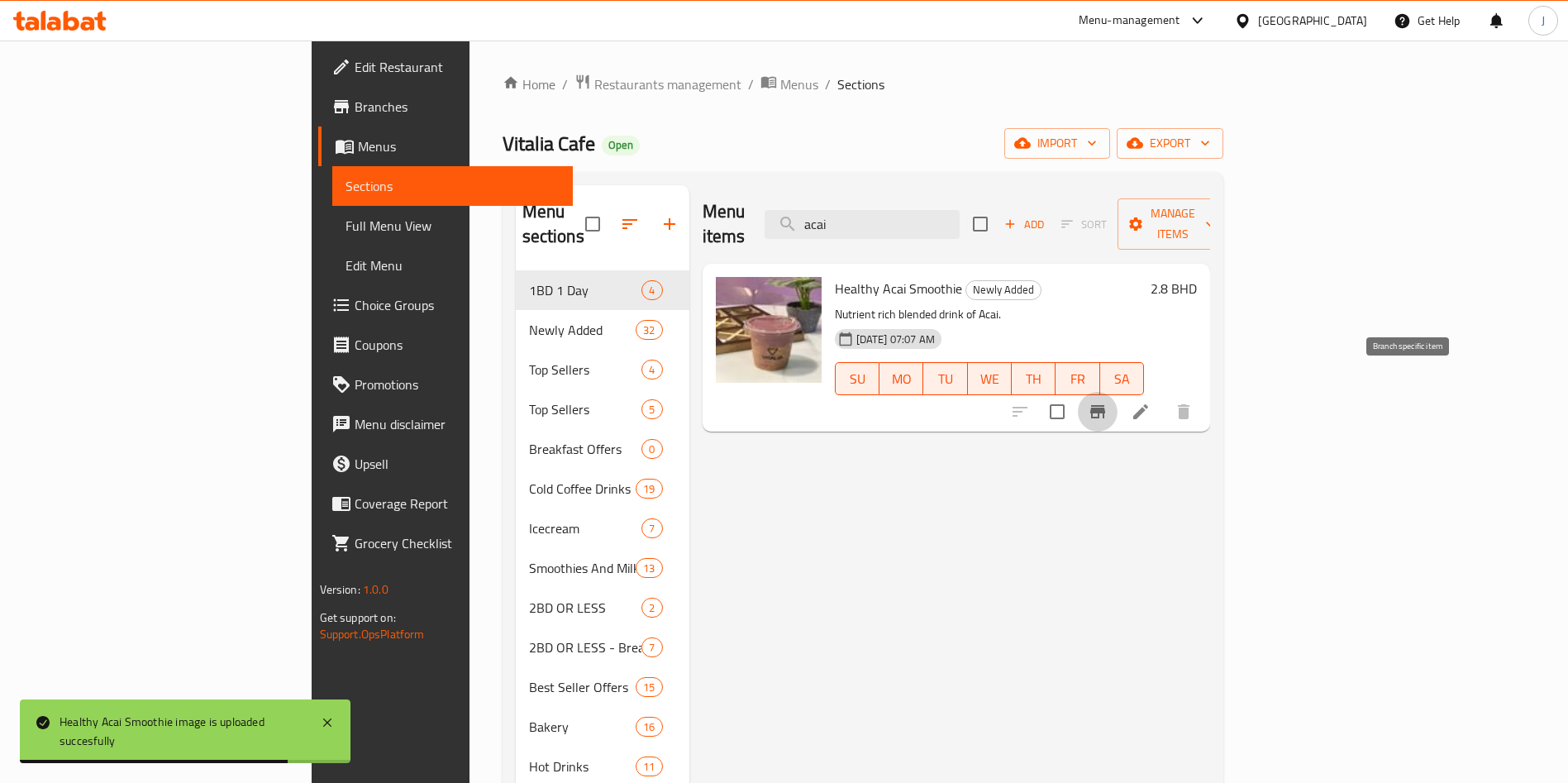
click at [1108, 402] on icon "Branch-specific-item" at bounding box center [1098, 411] width 20 height 20
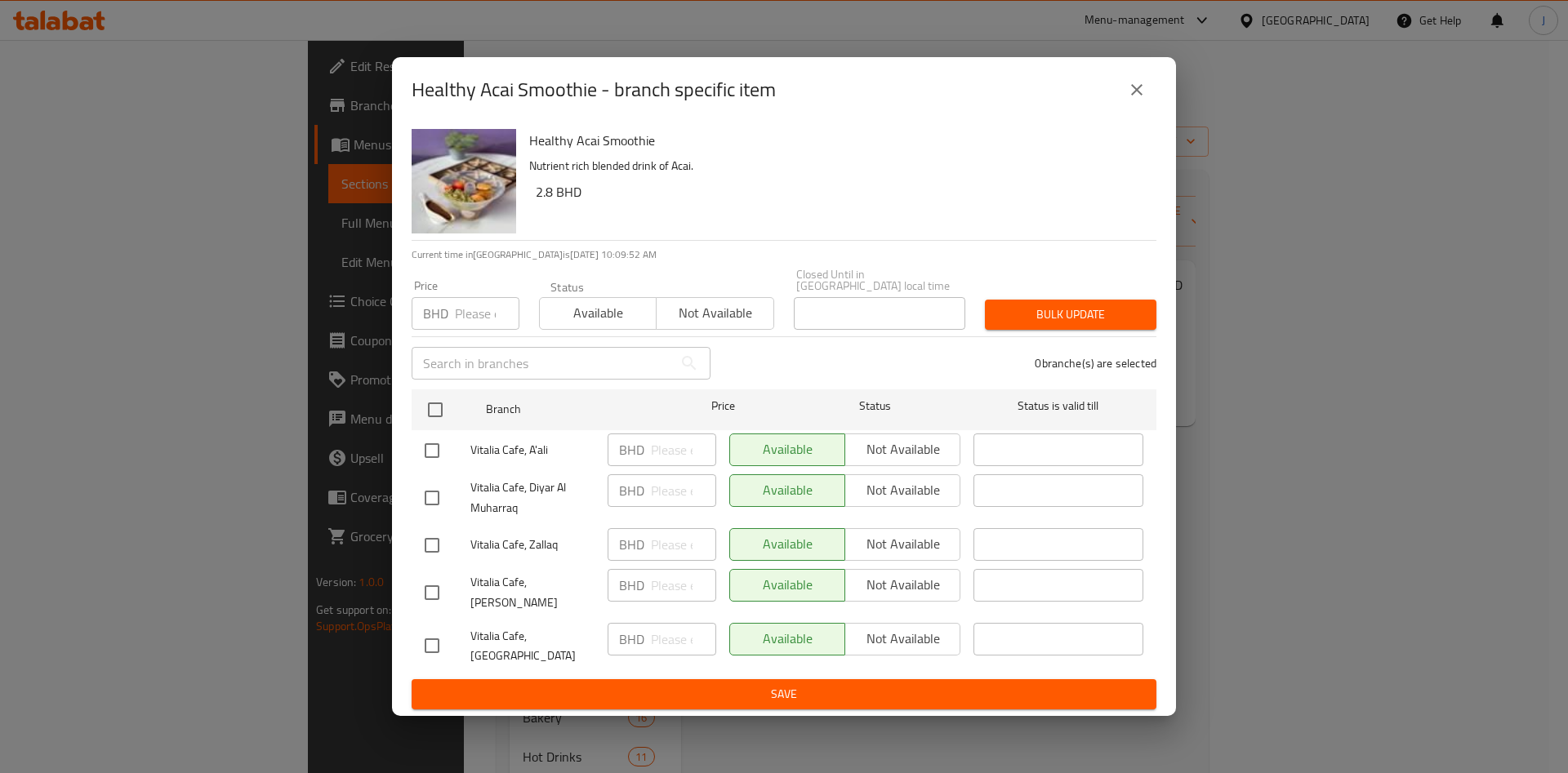
click at [696, 316] on span "Not available" at bounding box center [715, 313] width 104 height 23
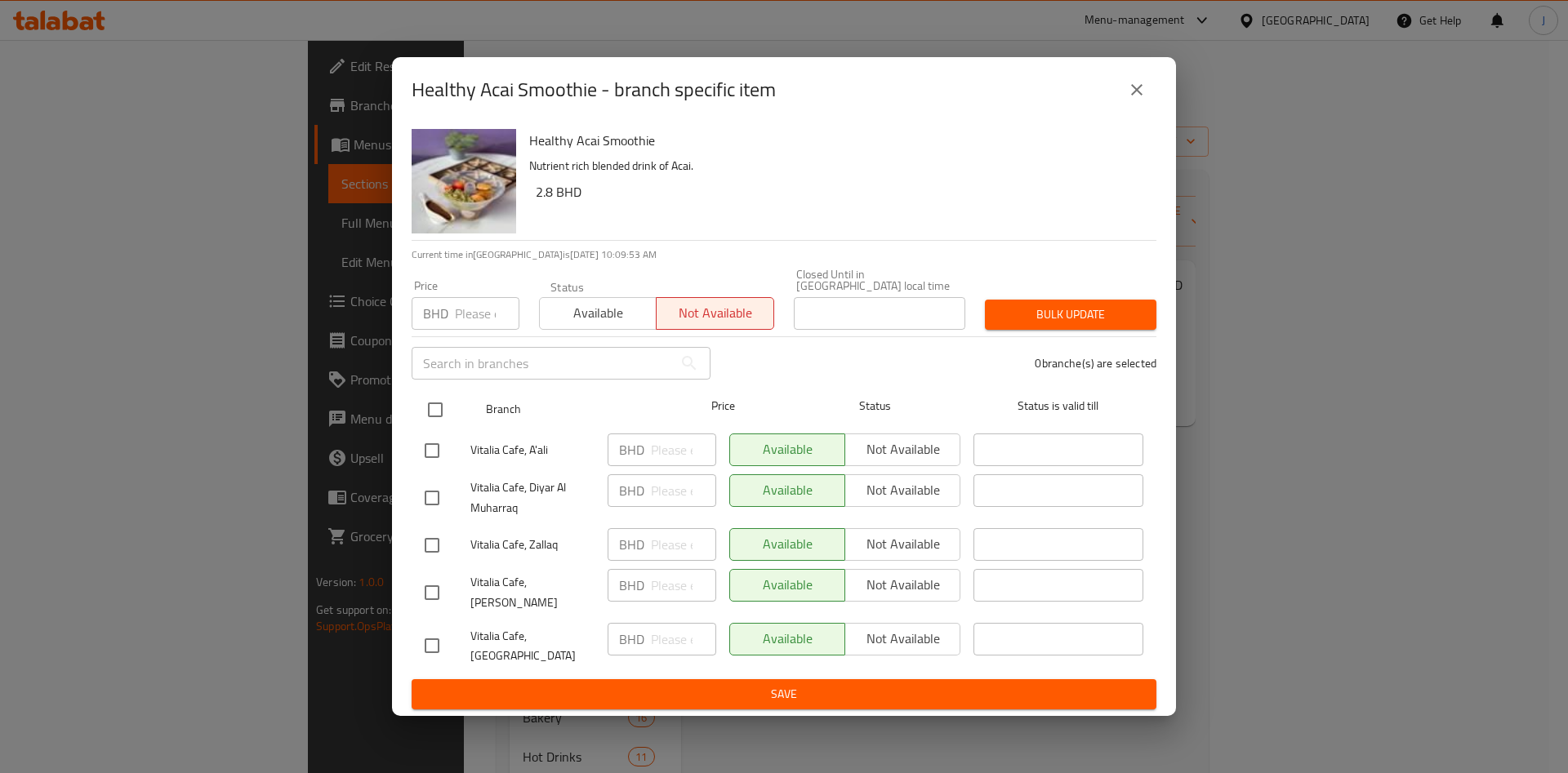
click at [435, 412] on input "checkbox" at bounding box center [435, 410] width 35 height 35
checkbox input "true"
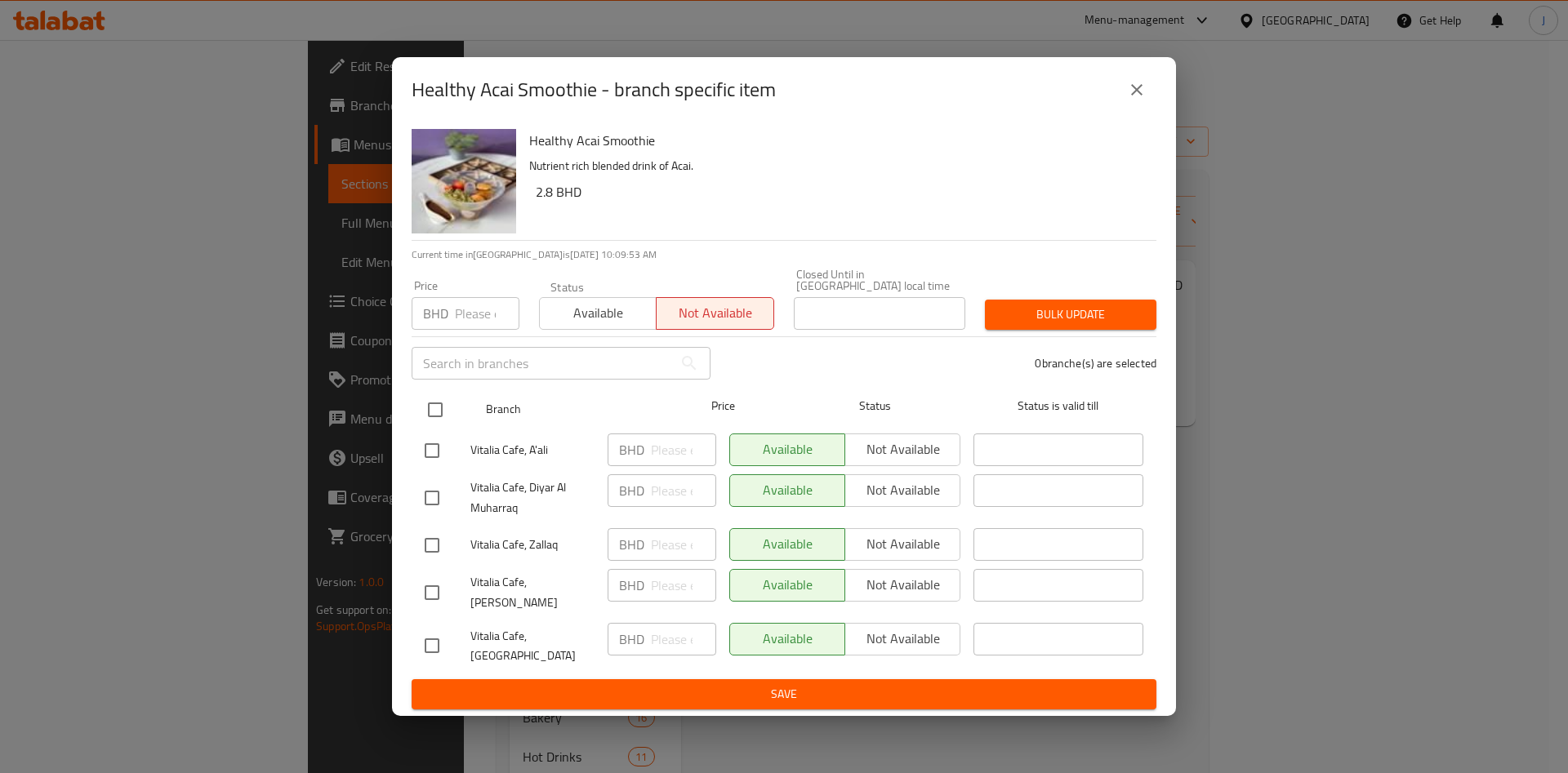
checkbox input "true"
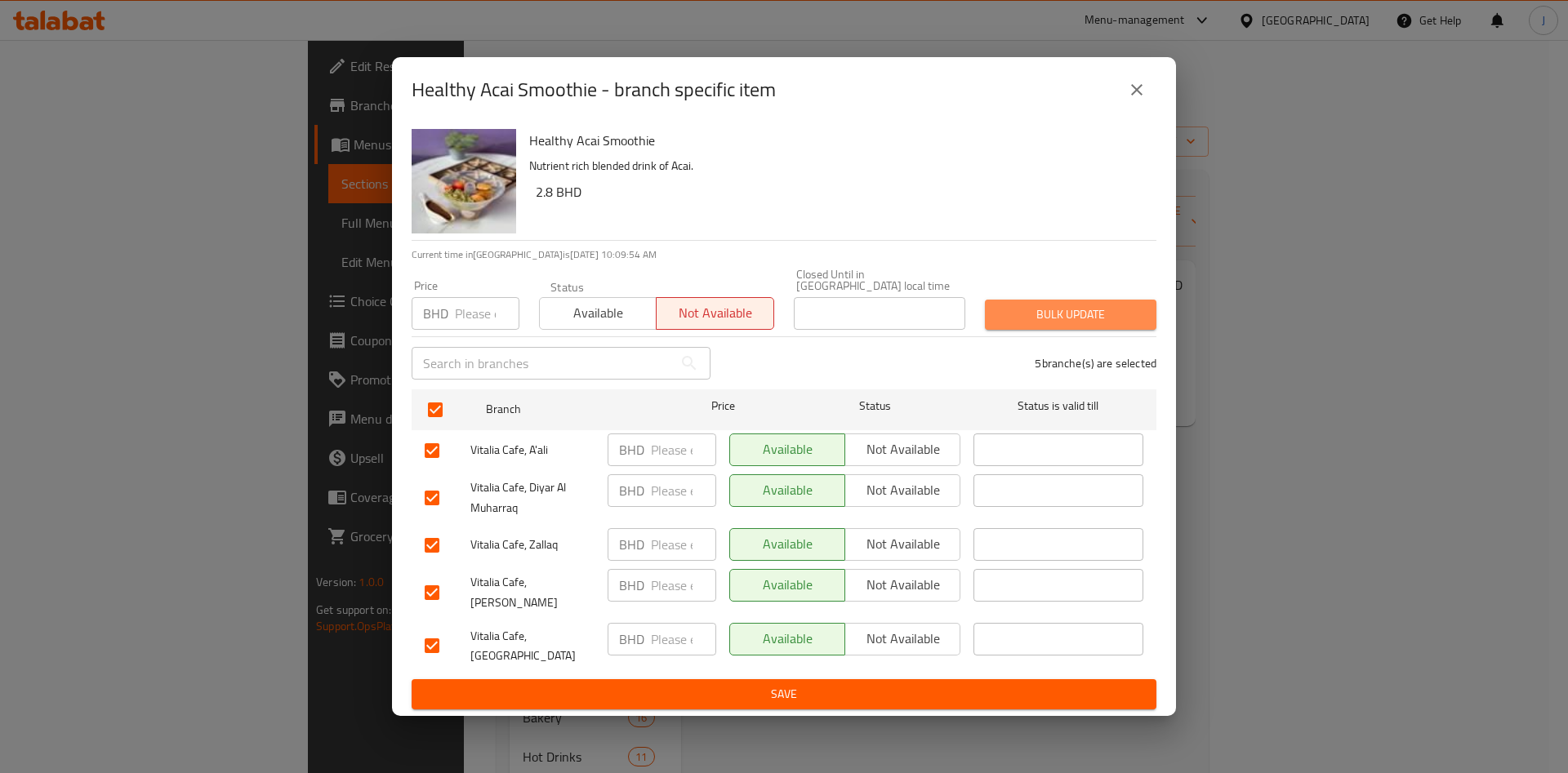
click at [1071, 307] on button "Bulk update" at bounding box center [1070, 314] width 172 height 30
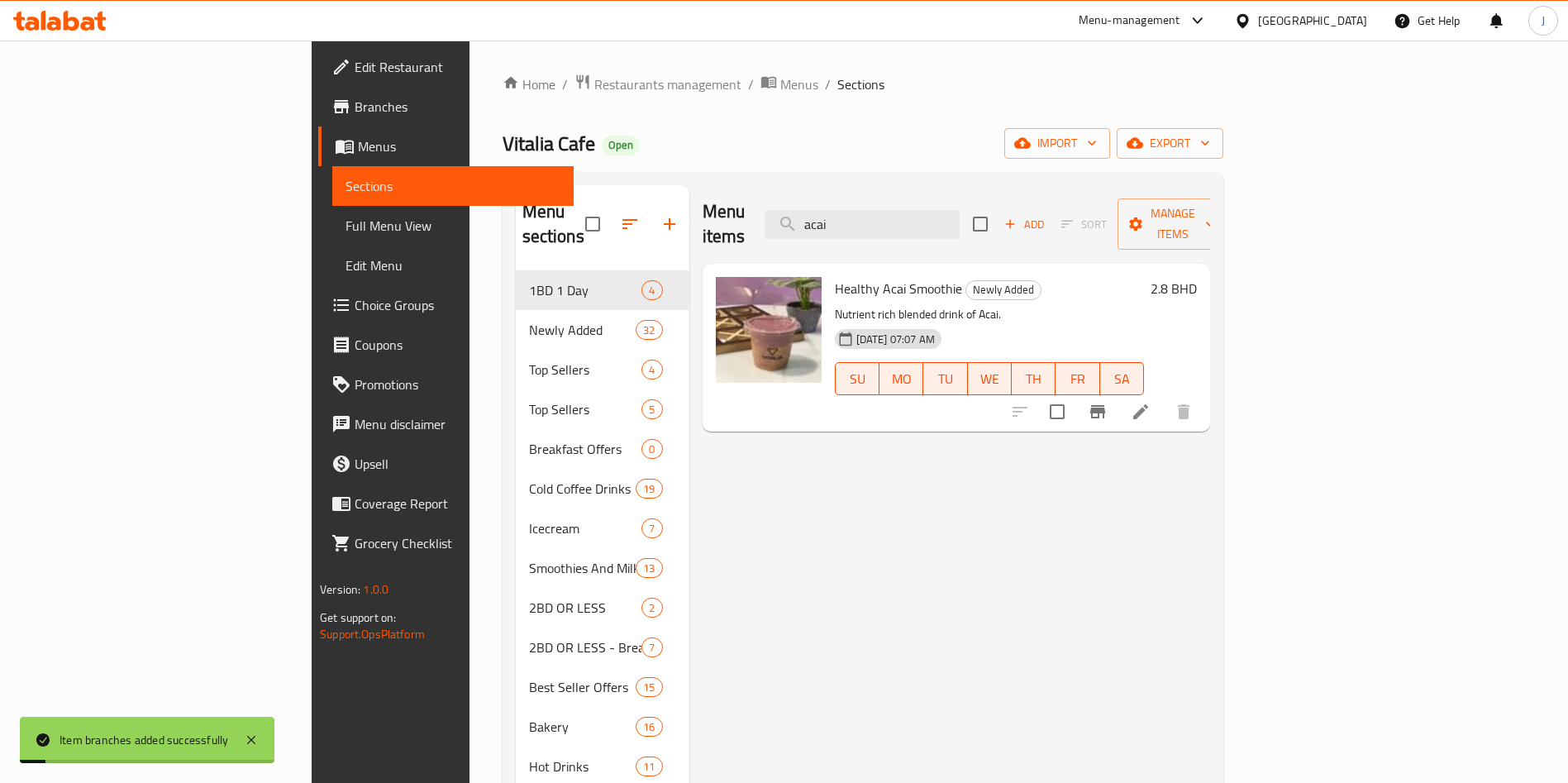
click at [1108, 402] on icon "Branch-specific-item" at bounding box center [1098, 411] width 20 height 20
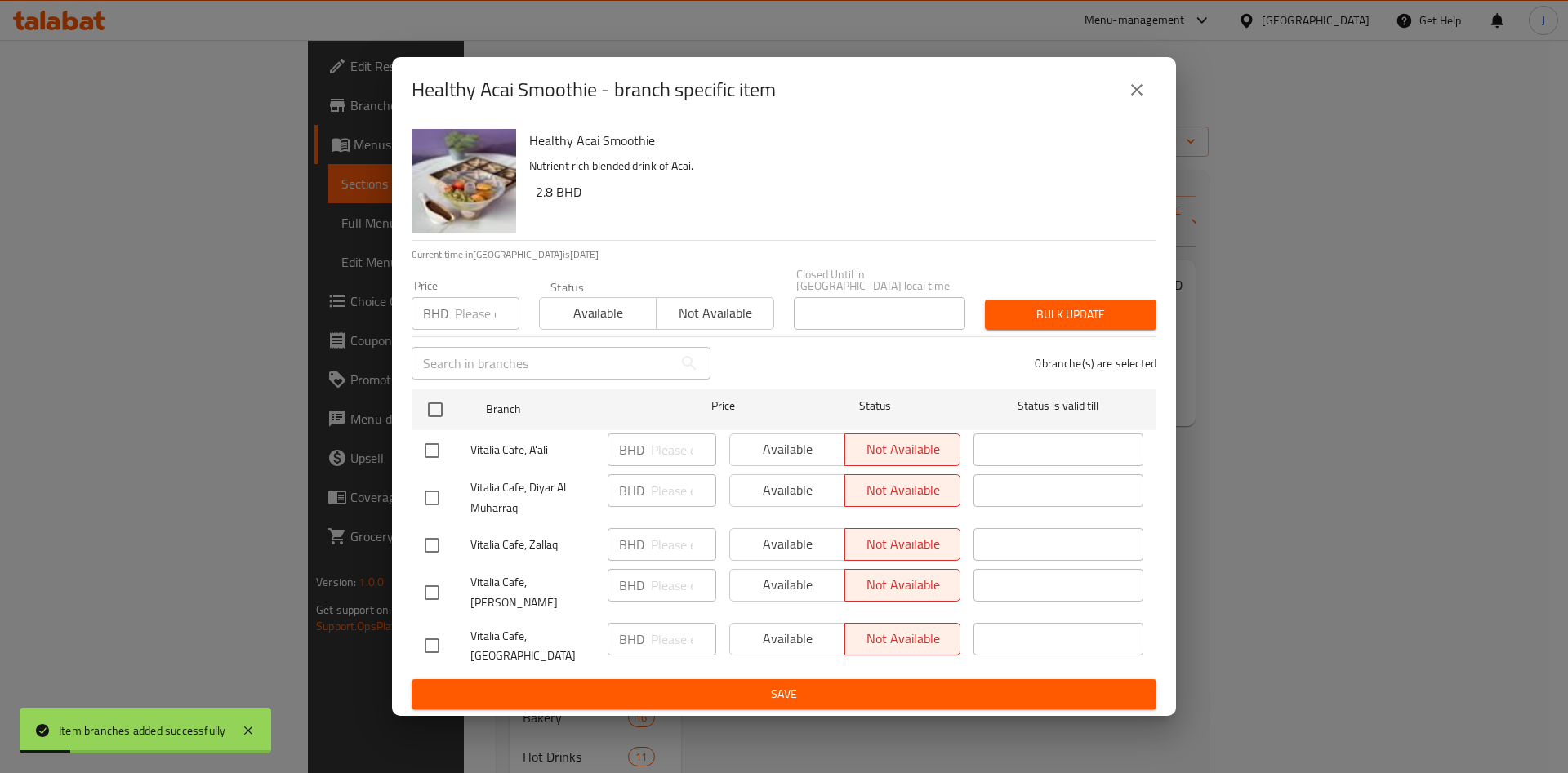
click at [606, 320] on span "Available" at bounding box center [598, 313] width 104 height 23
click at [432, 456] on input "checkbox" at bounding box center [432, 451] width 35 height 35
checkbox input "true"
click at [1080, 337] on div "Bulk update" at bounding box center [1070, 315] width 191 height 50
click at [1078, 325] on span "Bulk update" at bounding box center [1070, 315] width 145 height 21
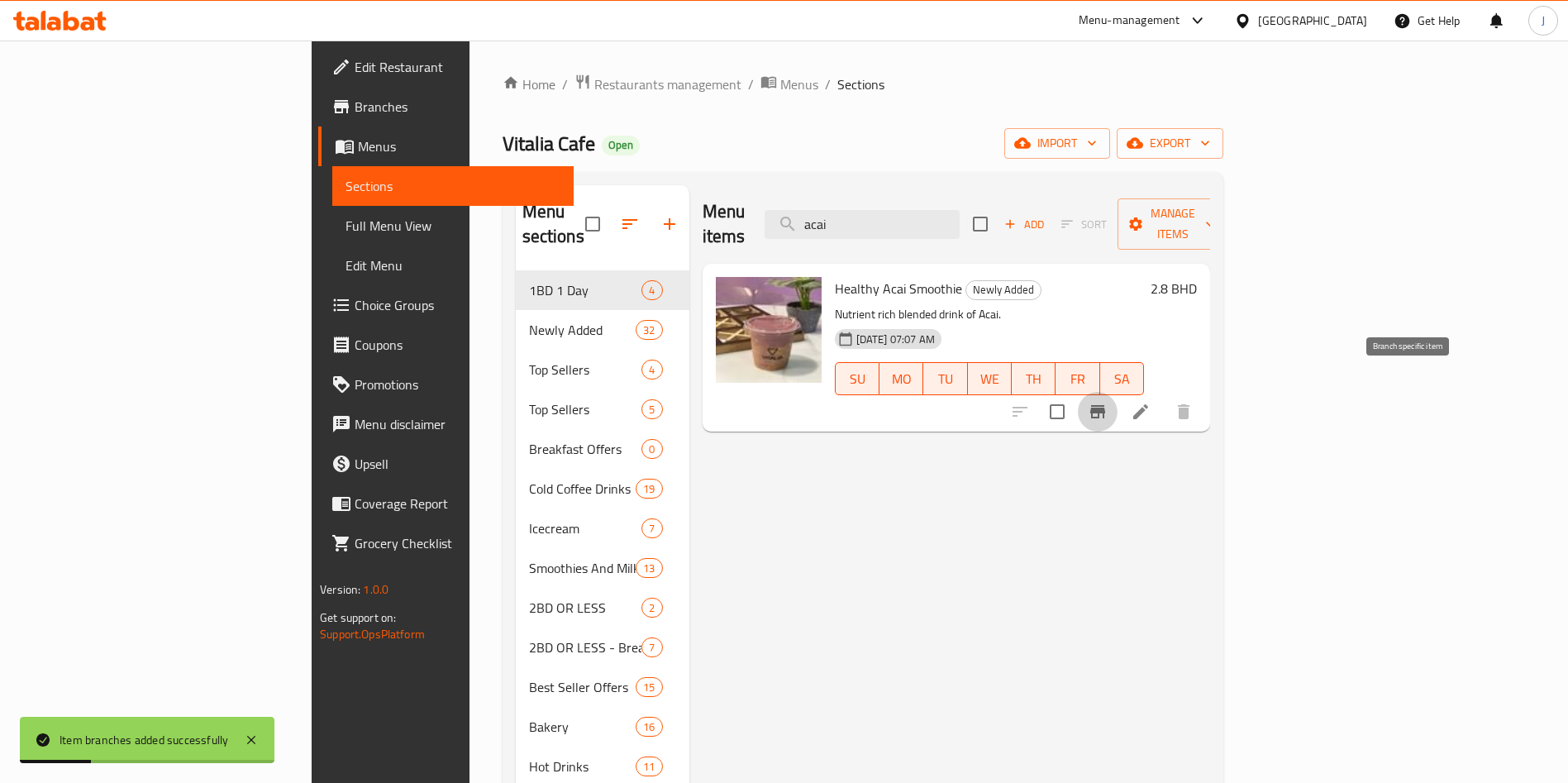
click at [1108, 402] on icon "Branch-specific-item" at bounding box center [1098, 411] width 20 height 20
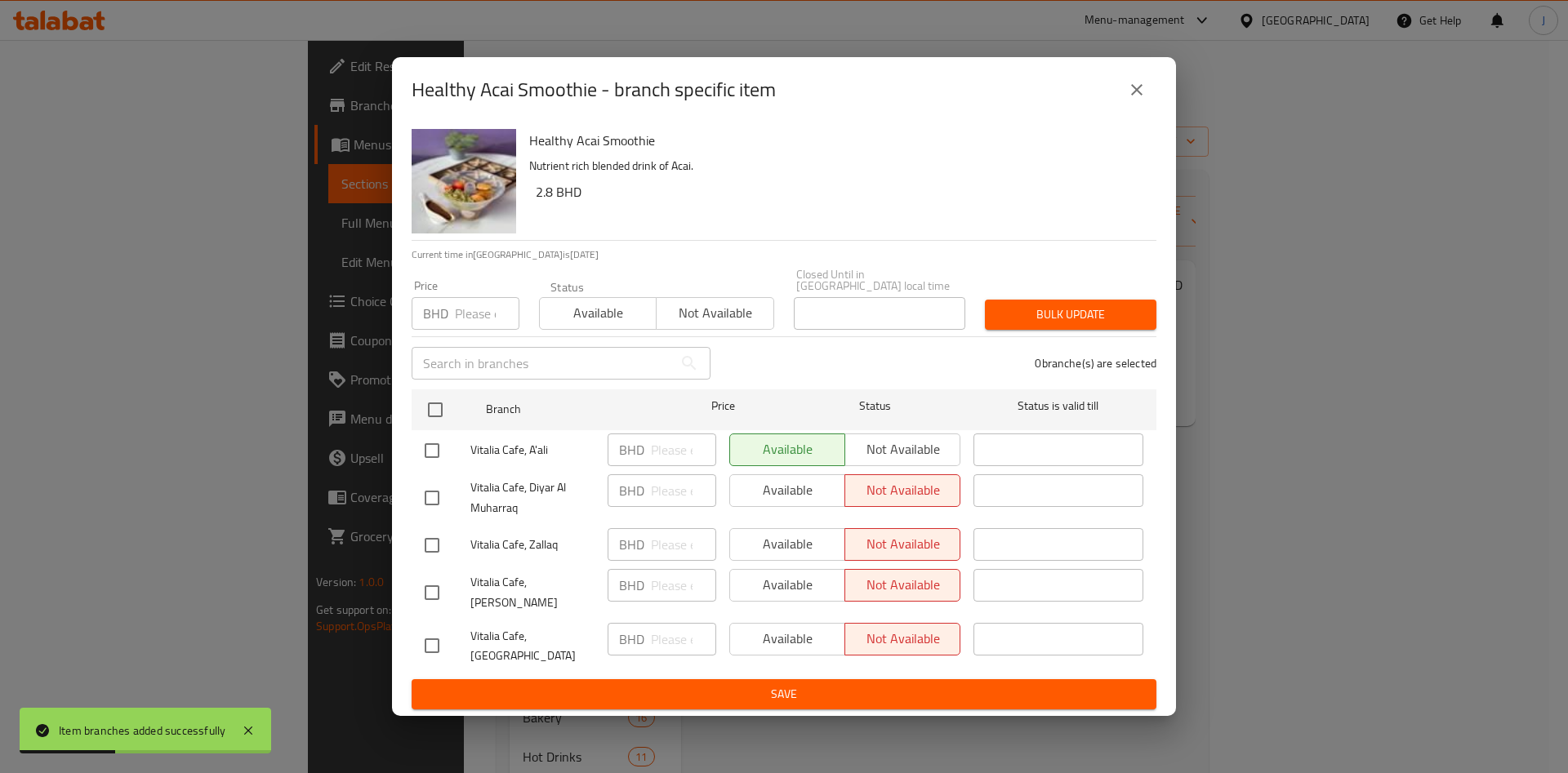
click at [1419, 527] on div "Healthy Acai Smoothie - branch specific item Healthy Acai Smoothie Nutrient ric…" at bounding box center [784, 386] width 1568 height 773
click at [1129, 99] on icon "close" at bounding box center [1137, 90] width 20 height 20
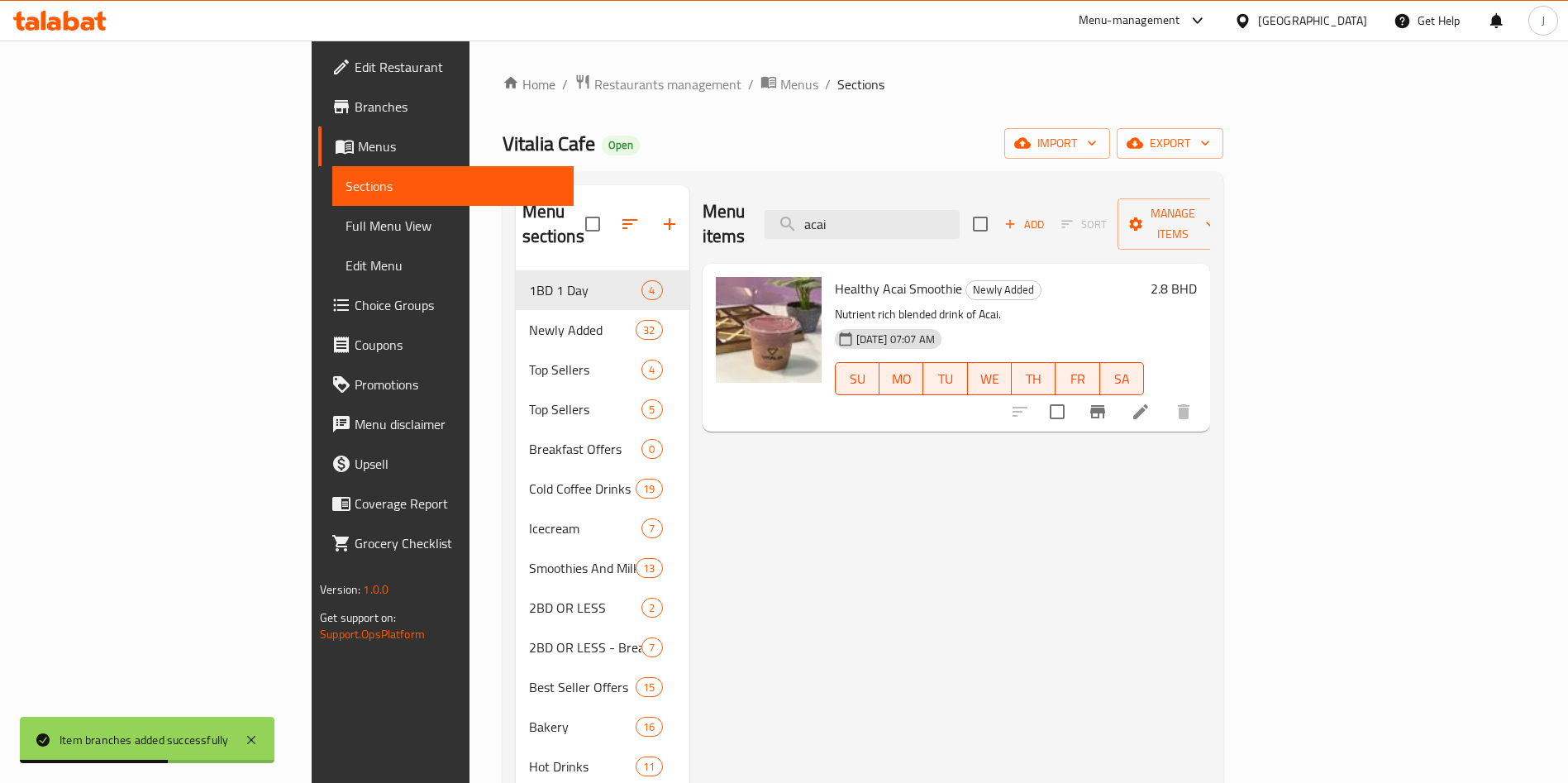
click at [345, 269] on span "Edit Menu" at bounding box center [453, 265] width 215 height 20
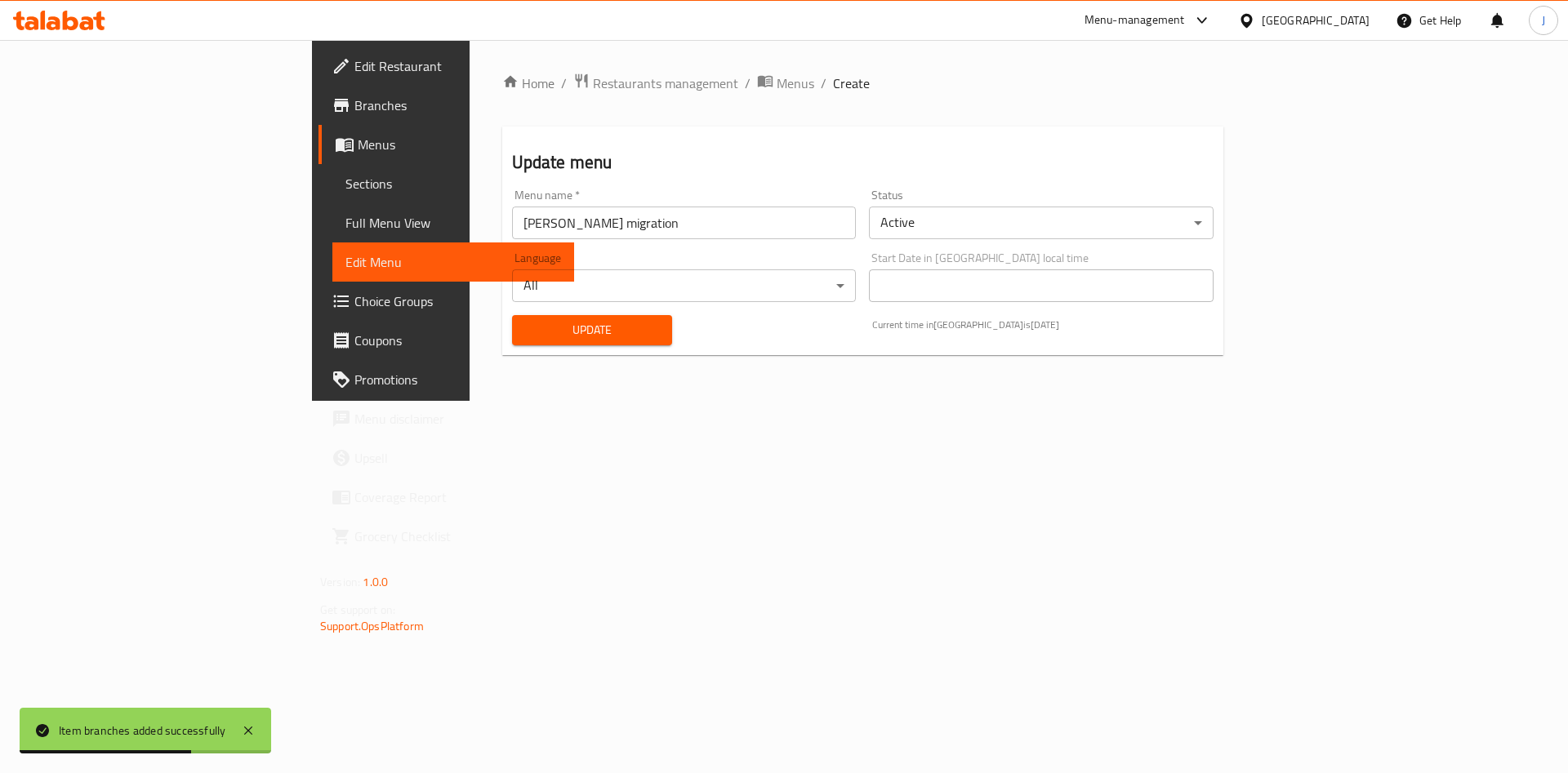
click at [525, 338] on span "Update" at bounding box center [593, 331] width 135 height 21
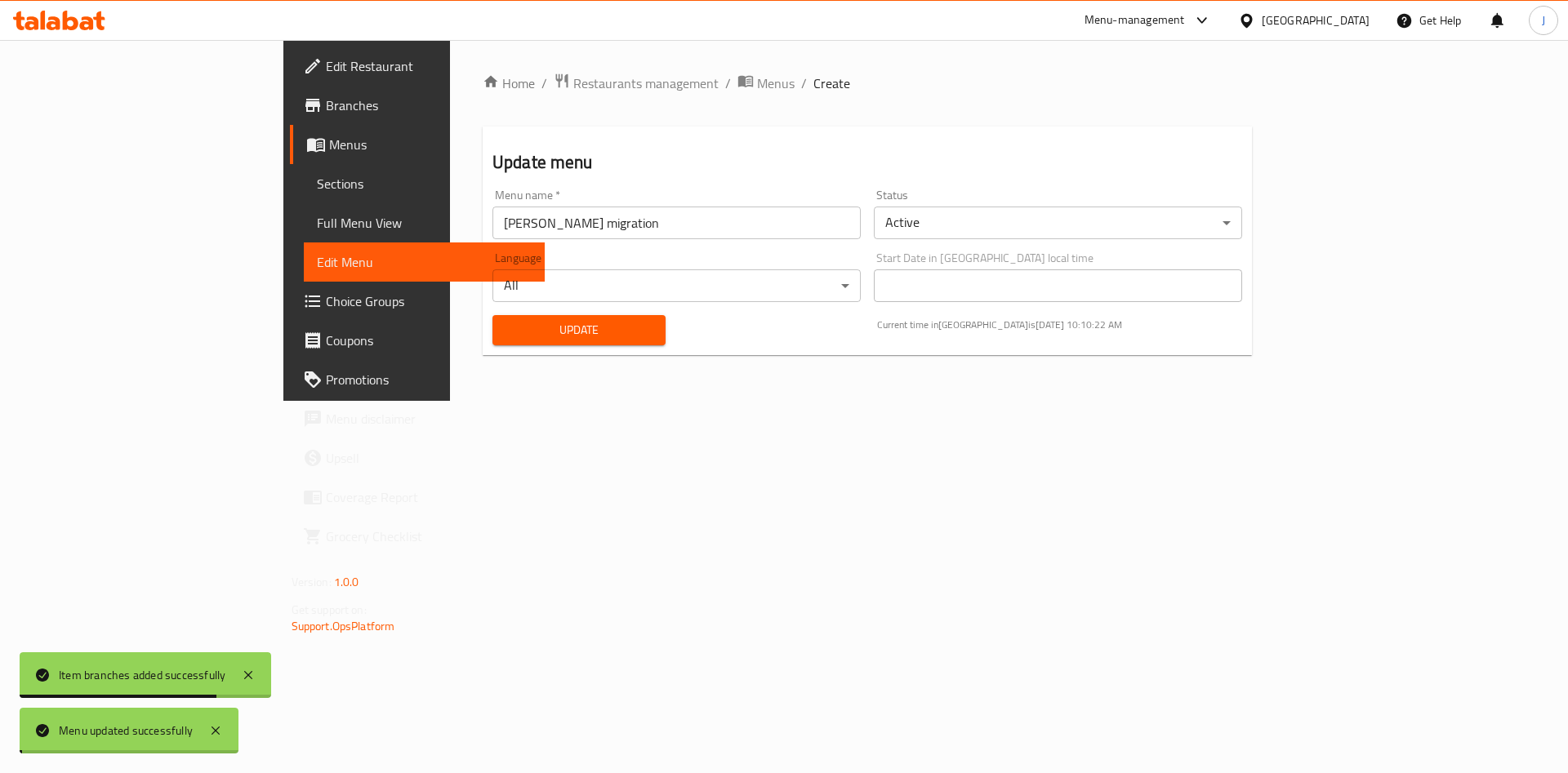
click at [505, 339] on span "Update" at bounding box center [579, 331] width 147 height 21
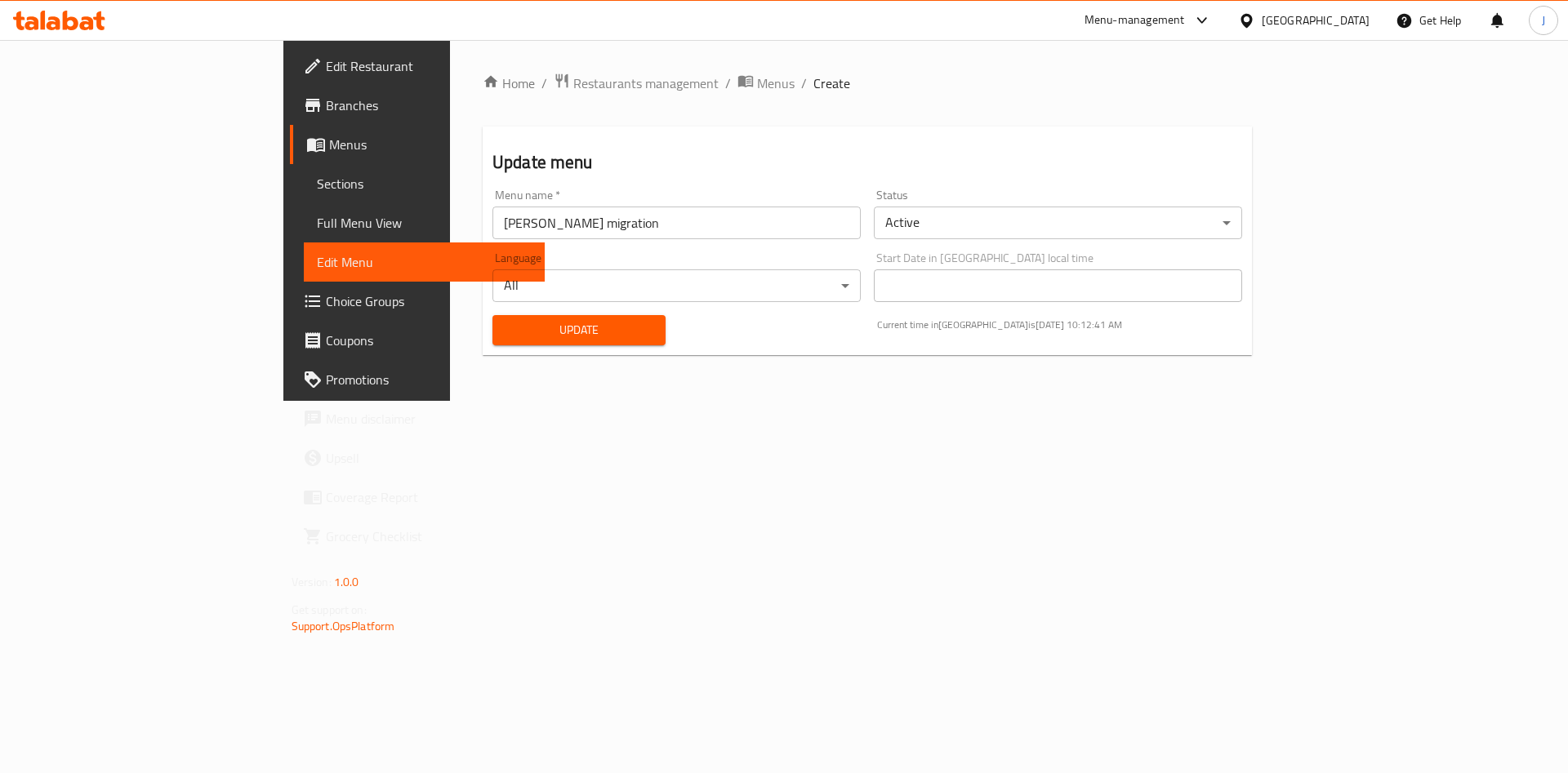
click at [290, 117] on link "Branches" at bounding box center [418, 105] width 256 height 39
